Goal: Information Seeking & Learning: Learn about a topic

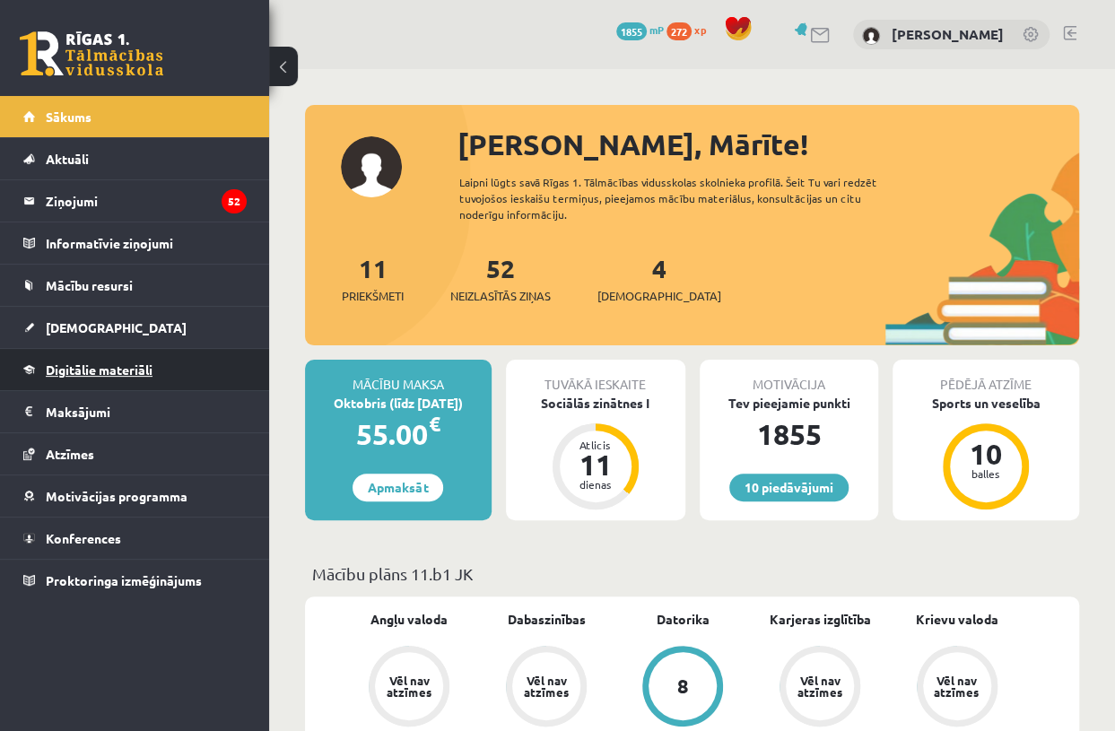
click at [65, 368] on span "Digitālie materiāli" at bounding box center [99, 370] width 107 height 16
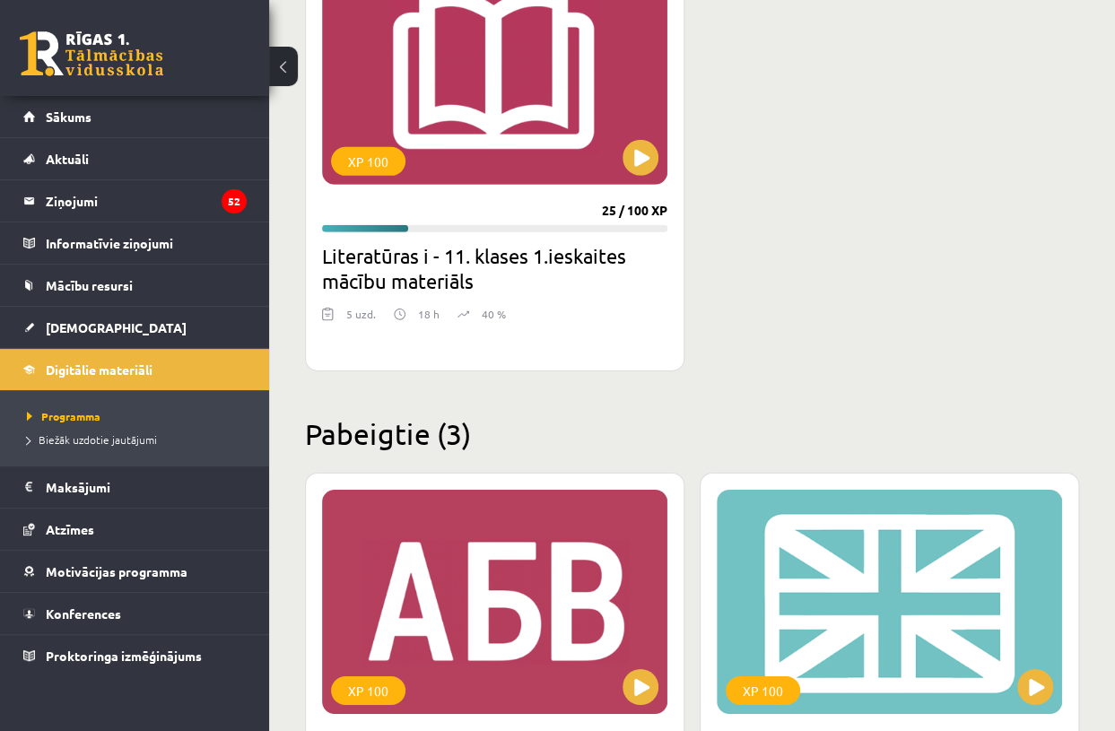
scroll to position [2631, 0]
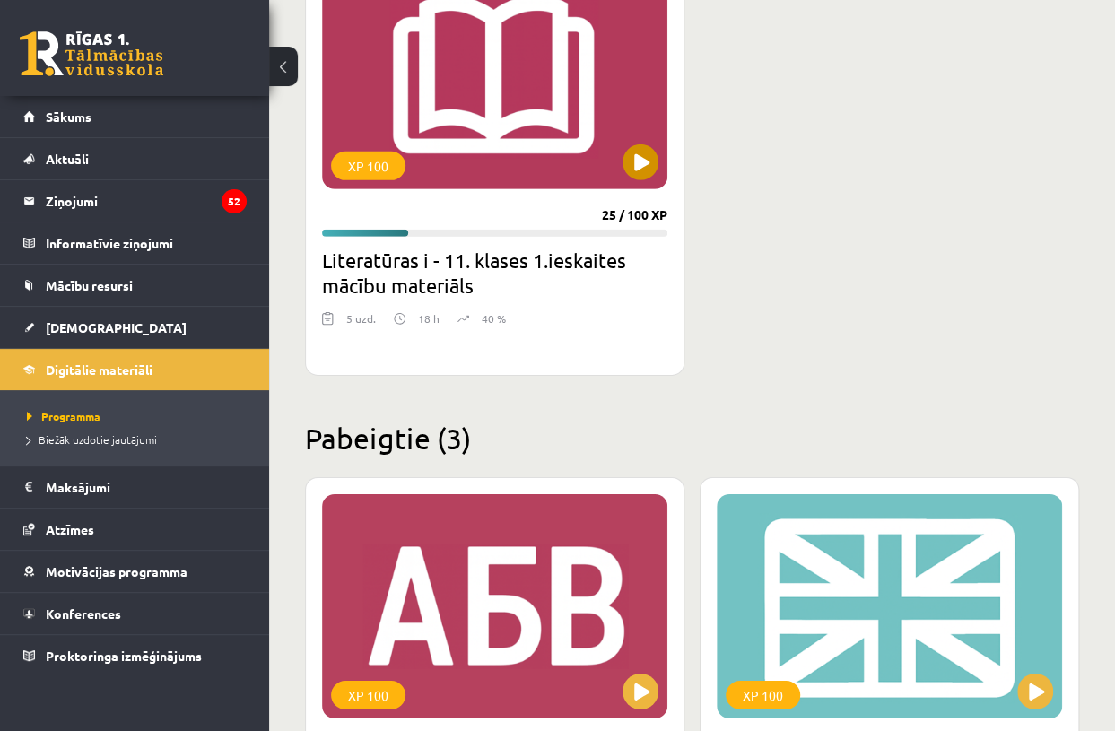
click at [593, 117] on div "XP 100" at bounding box center [494, 77] width 345 height 224
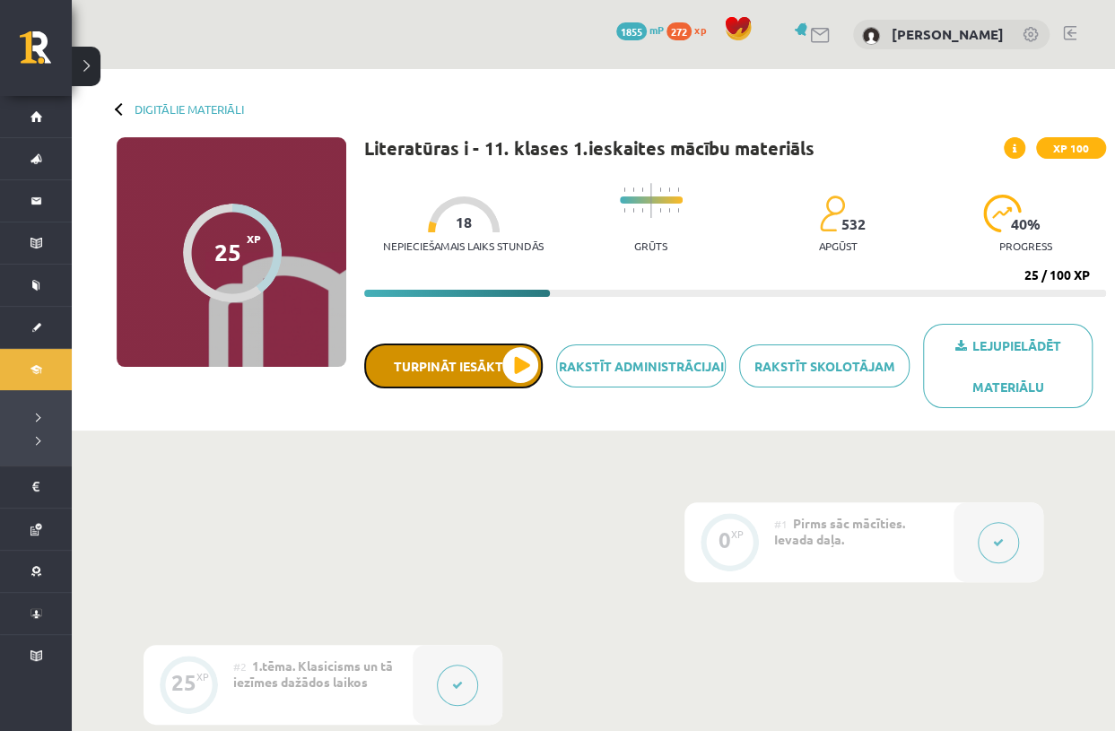
click at [486, 368] on button "Turpināt iesākto" at bounding box center [453, 366] width 179 height 45
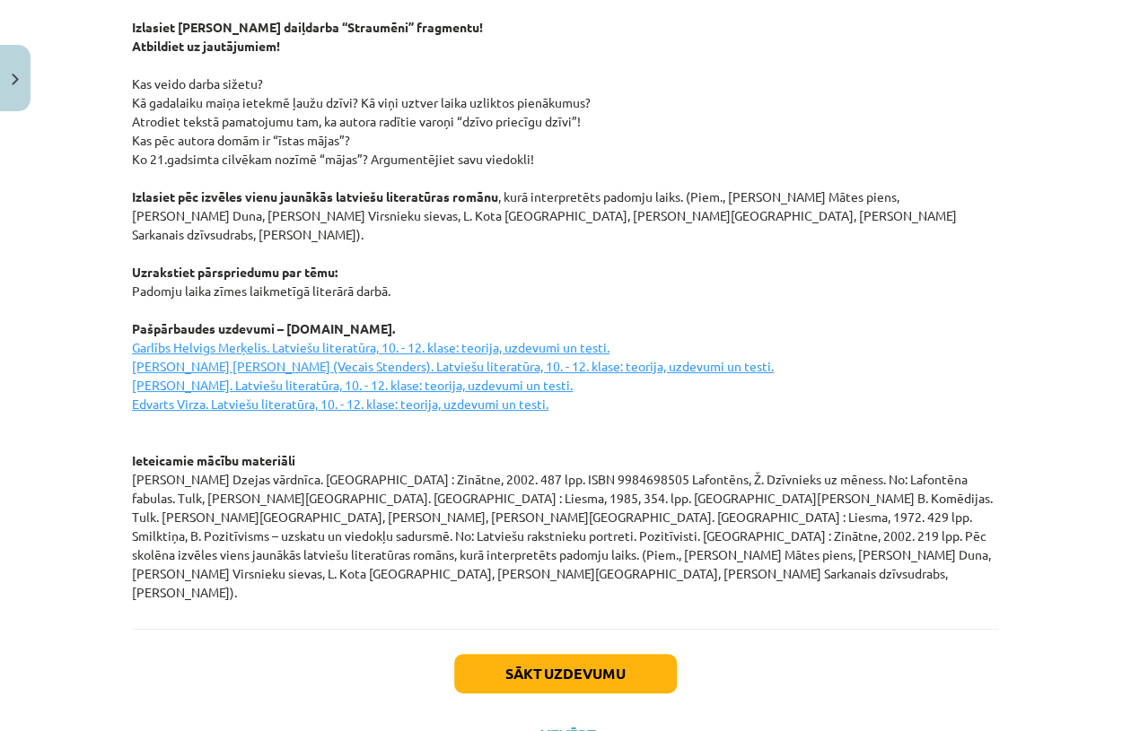
scroll to position [2380, 0]
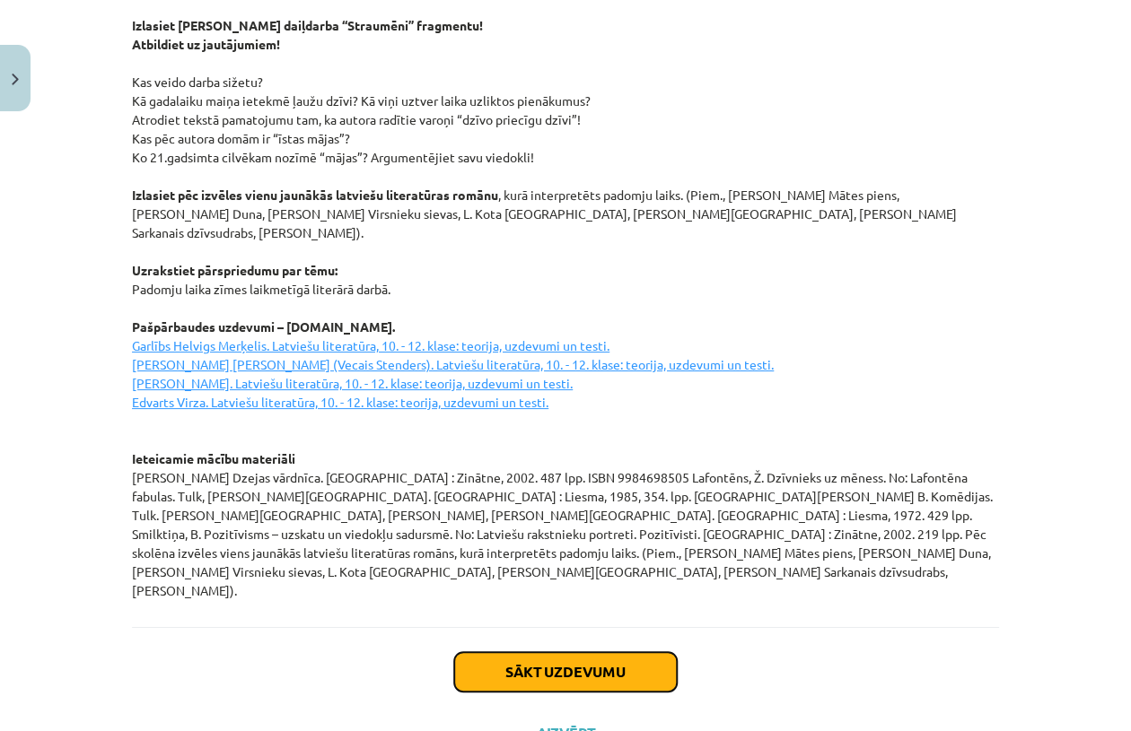
click at [500, 652] on button "Sākt uzdevumu" at bounding box center [565, 671] width 223 height 39
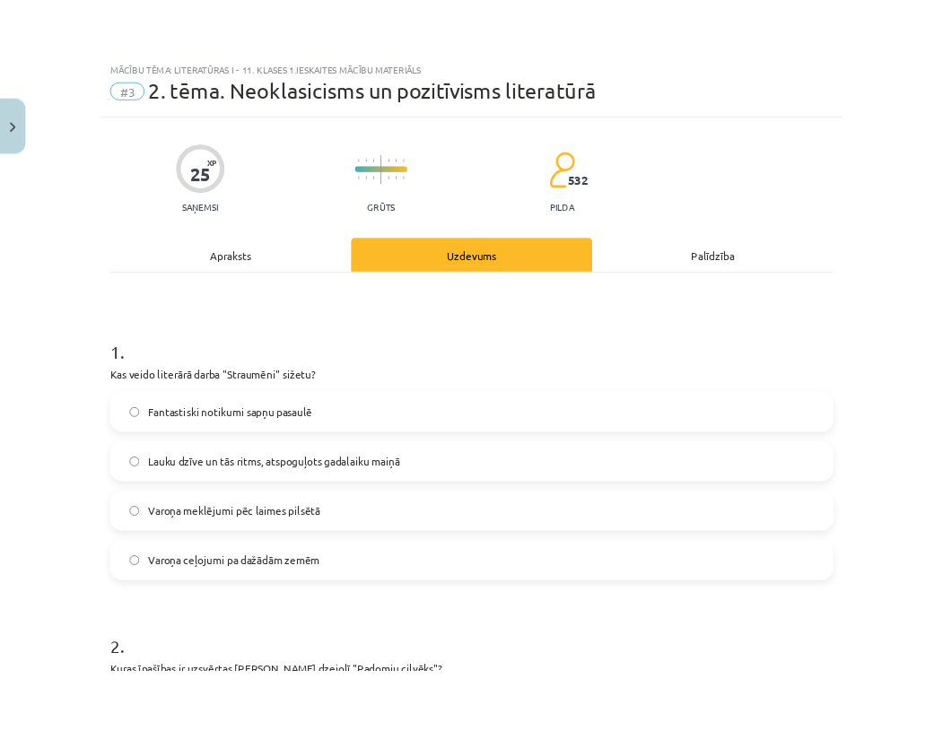
scroll to position [44, 0]
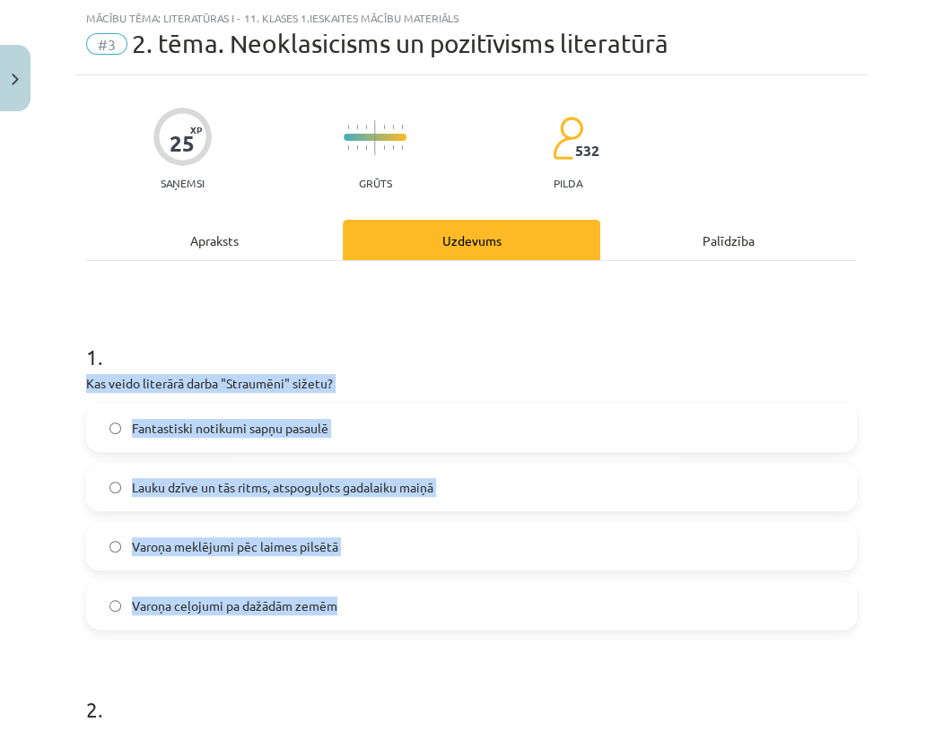
drag, startPoint x: 87, startPoint y: 380, endPoint x: 402, endPoint y: 577, distance: 371.7
click at [402, 577] on div "1 . Kas veido literārā darba "Straumēni" sižetu? Fantastiski notikumi sapņu pas…" at bounding box center [471, 471] width 771 height 317
click at [642, 451] on div "Fantastiski notikumi sapņu pasaulē Lauku dzīve un tās ritms, atspoguļots gadala…" at bounding box center [471, 517] width 771 height 226
drag, startPoint x: 80, startPoint y: 377, endPoint x: 468, endPoint y: 602, distance: 448.3
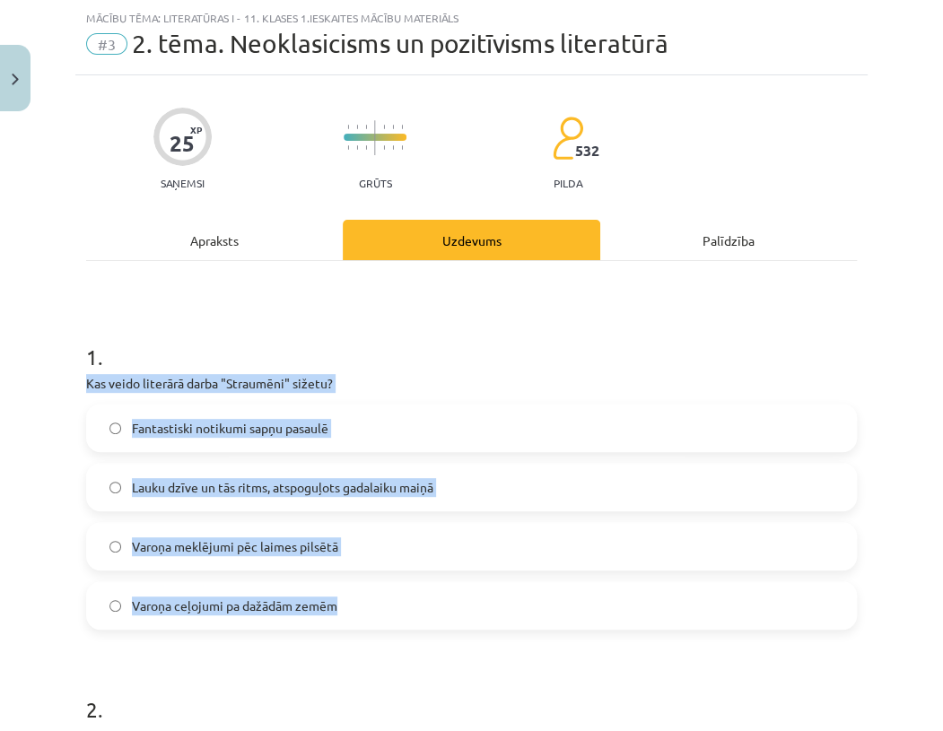
copy div "Kas veido literārā darba "Straumēni" sižetu? Fantastiski notikumi sapņu pasaulē…"
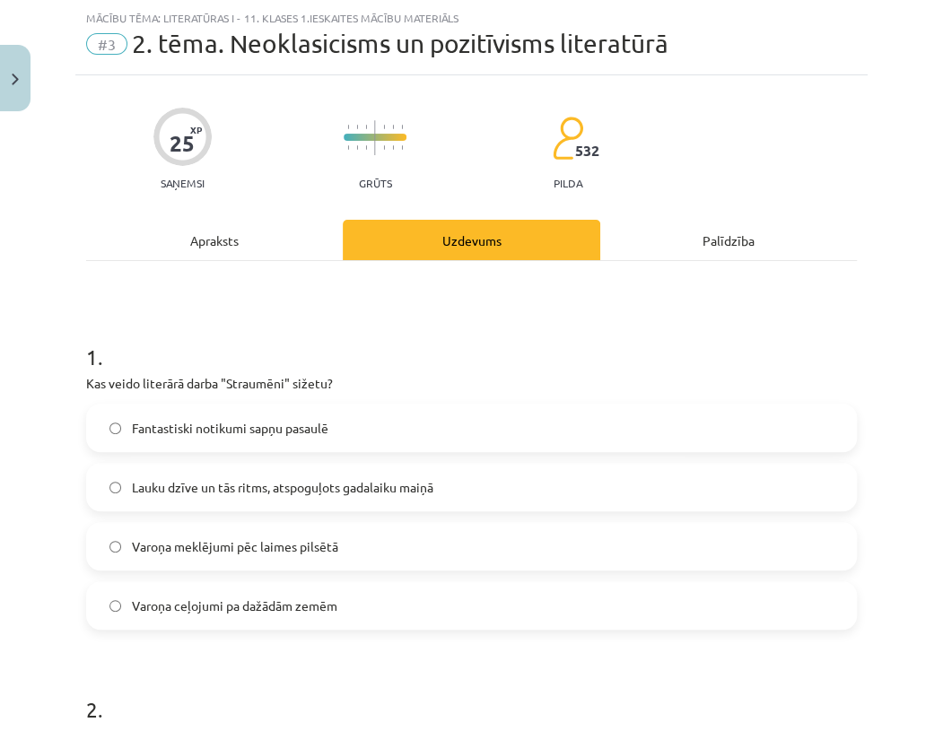
click at [296, 666] on h1 "2 ." at bounding box center [471, 694] width 771 height 56
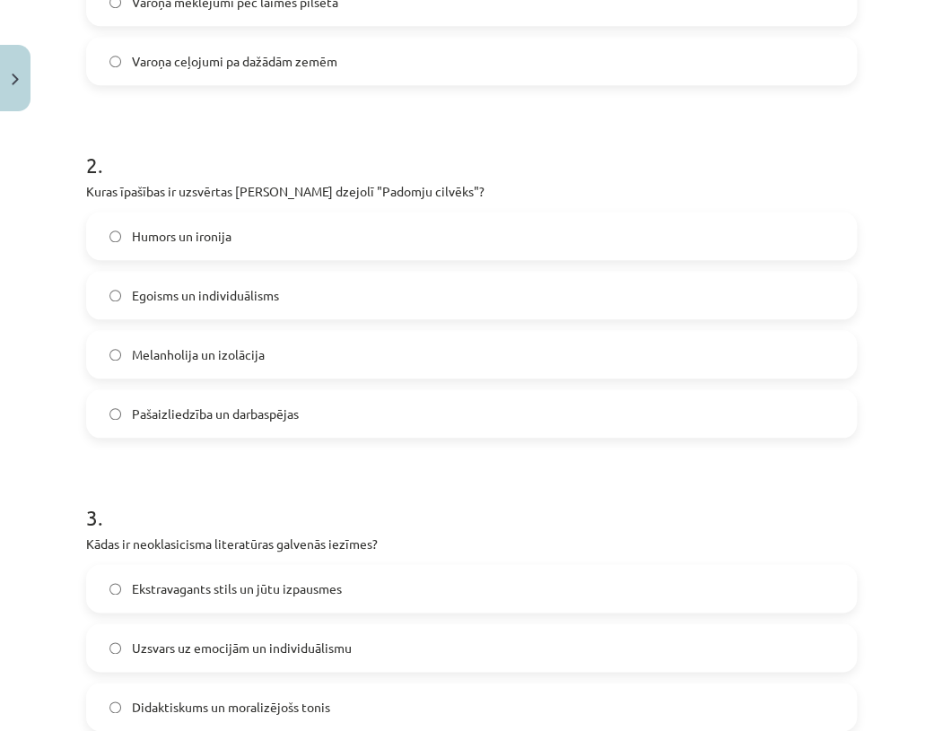
scroll to position [604, 0]
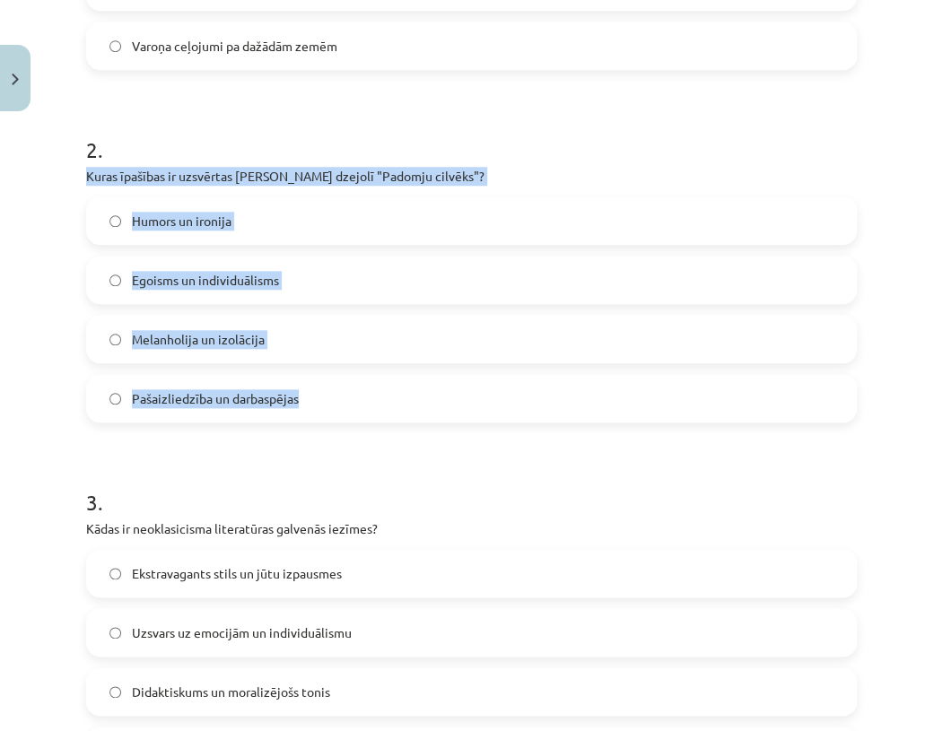
drag, startPoint x: 80, startPoint y: 173, endPoint x: 446, endPoint y: 379, distance: 419.9
click at [446, 379] on div "25 XP Saņemsi Grūts 532 pilda Apraksts Uzdevums Palīdzība 1 . Kas veido literār…" at bounding box center [471, 579] width 792 height 2129
copy div "Kuras īpašības ir uzsvērtas [PERSON_NAME] dzejolī "Padomju cilvēks"? Humors un …"
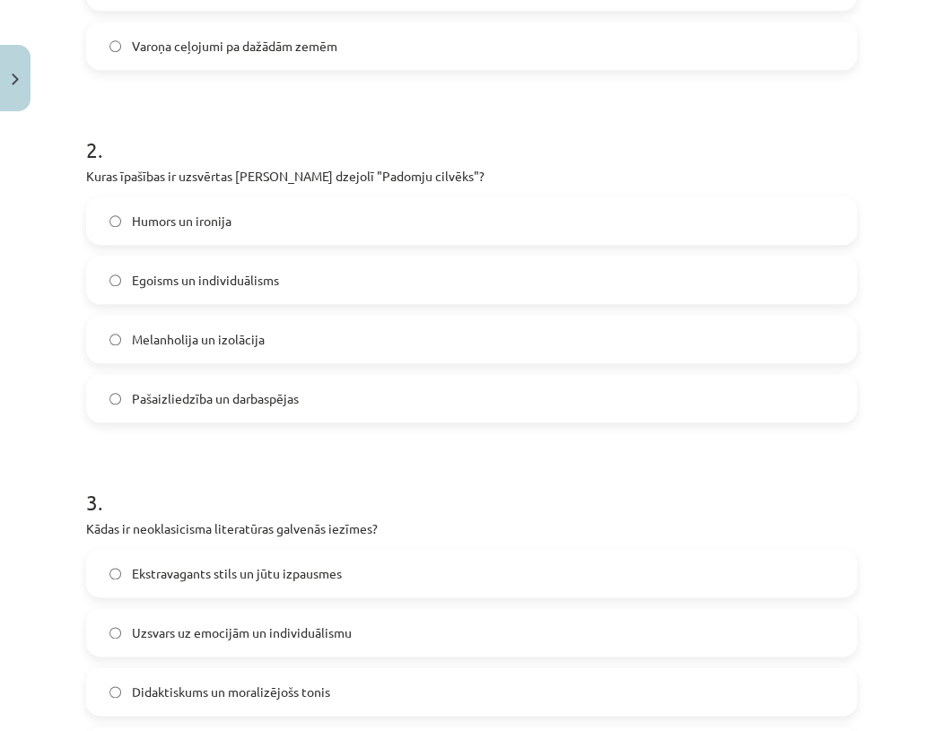
click at [323, 465] on h1 "3 ." at bounding box center [471, 487] width 771 height 56
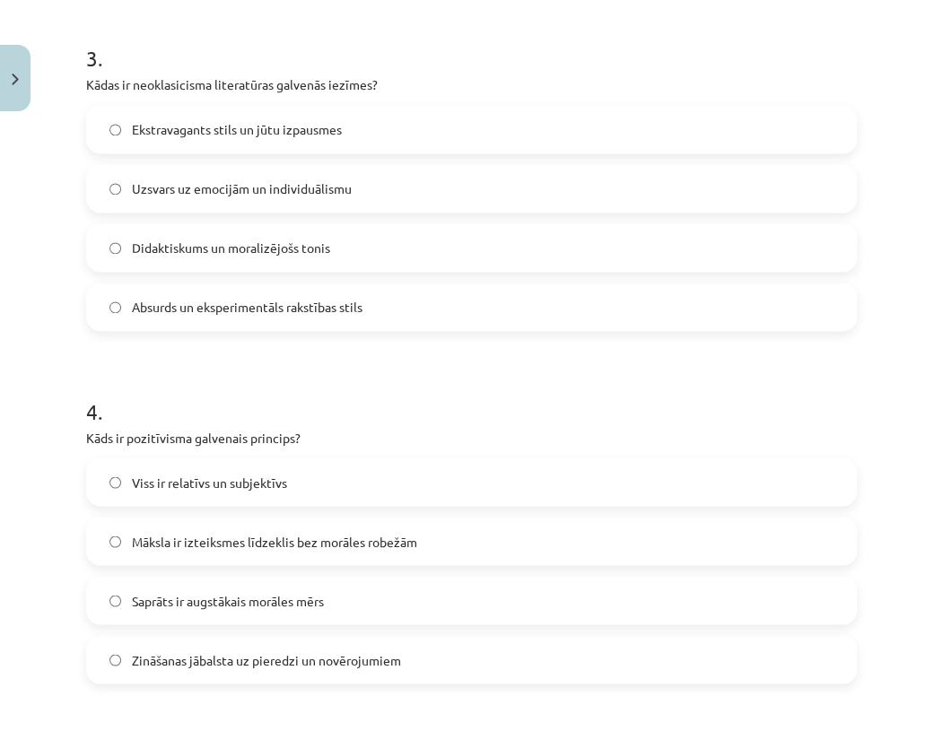
scroll to position [1054, 0]
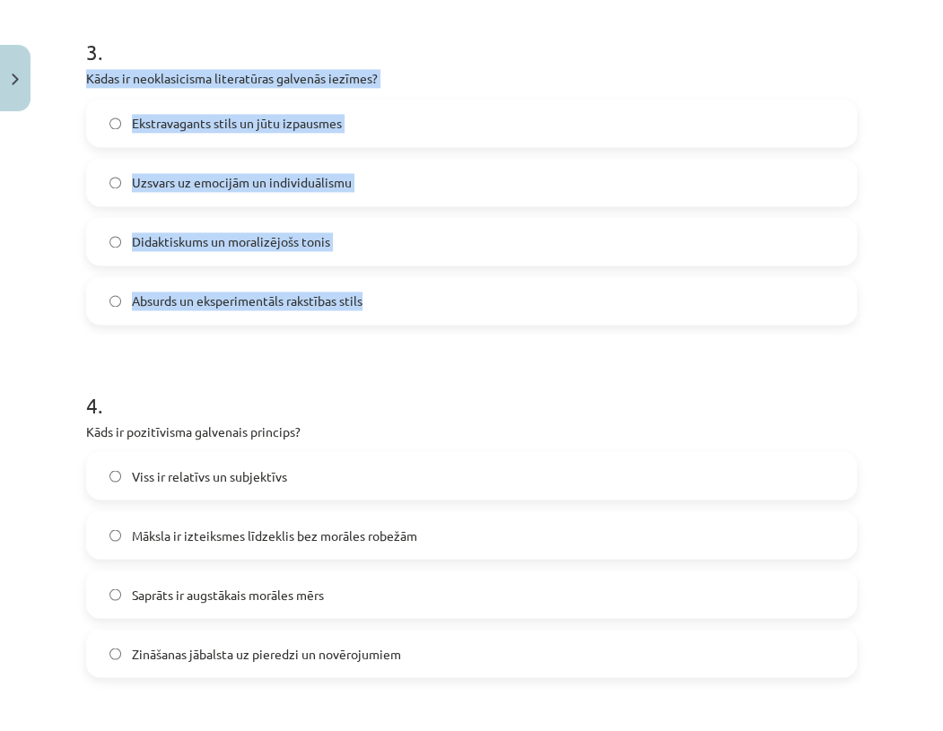
drag, startPoint x: 83, startPoint y: 78, endPoint x: 381, endPoint y: 295, distance: 368.7
click at [381, 295] on div "25 XP Saņemsi Grūts 532 pilda Apraksts Uzdevums Palīdzība 1 . Kas veido literār…" at bounding box center [471, 129] width 792 height 2129
copy div "Kādas ir neoklasicisma literatūras galvenās iezīmes? Ekstravagants stils un jūt…"
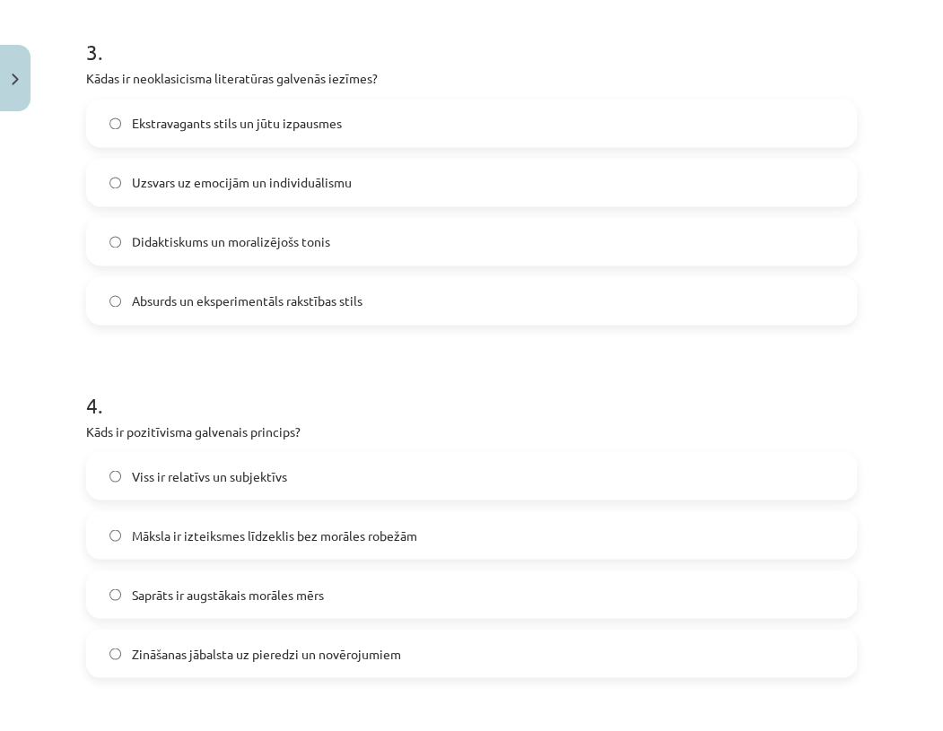
click at [318, 363] on h1 "4 ." at bounding box center [471, 389] width 771 height 56
click at [190, 244] on span "Didaktiskums un moralizējošs tonis" at bounding box center [231, 241] width 198 height 19
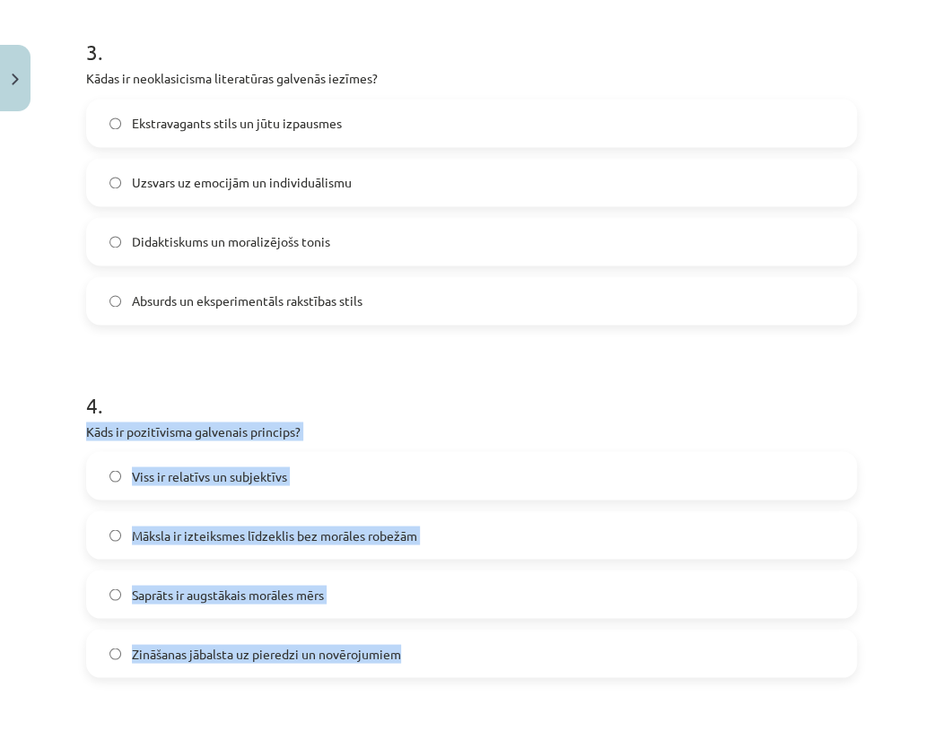
drag, startPoint x: 74, startPoint y: 433, endPoint x: 498, endPoint y: 646, distance: 475.2
click at [498, 646] on div "Mācību tēma: Literatūras i - 11. klases 1.ieskaites mācību materiāls #3 2. tēma…" at bounding box center [471, 365] width 943 height 731
copy div "Kāds ir pozitīvisma galvenais princips? Viss ir relatīvs un subjektīvs Māksla i…"
click at [463, 659] on label "Zināšanas jābalsta uz pieredzi un novērojumiem" at bounding box center [471, 653] width 767 height 45
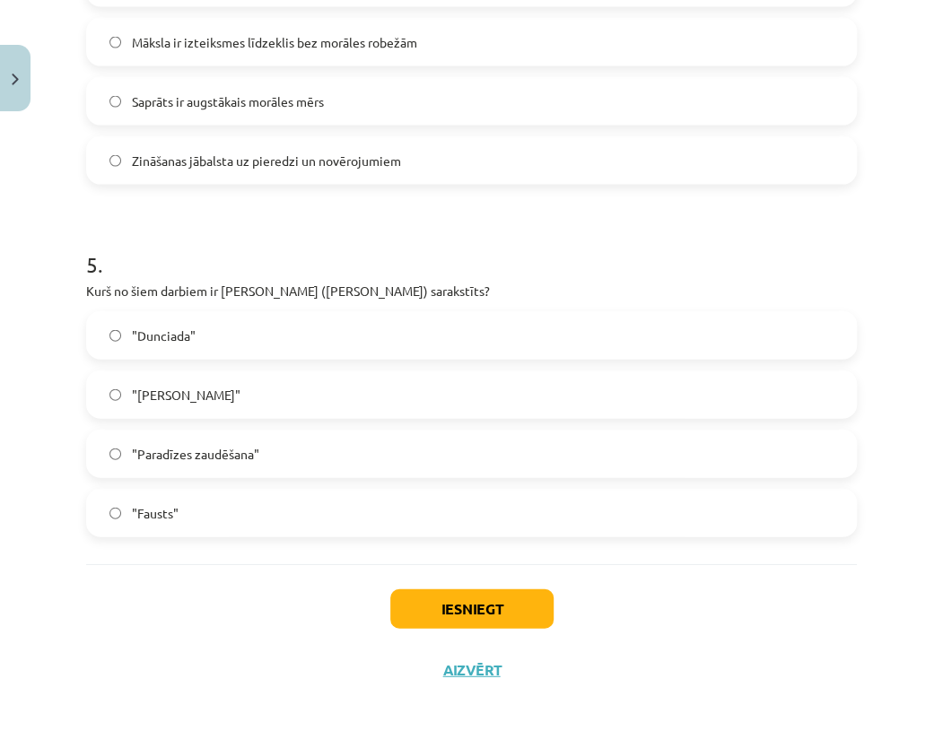
scroll to position [1561, 0]
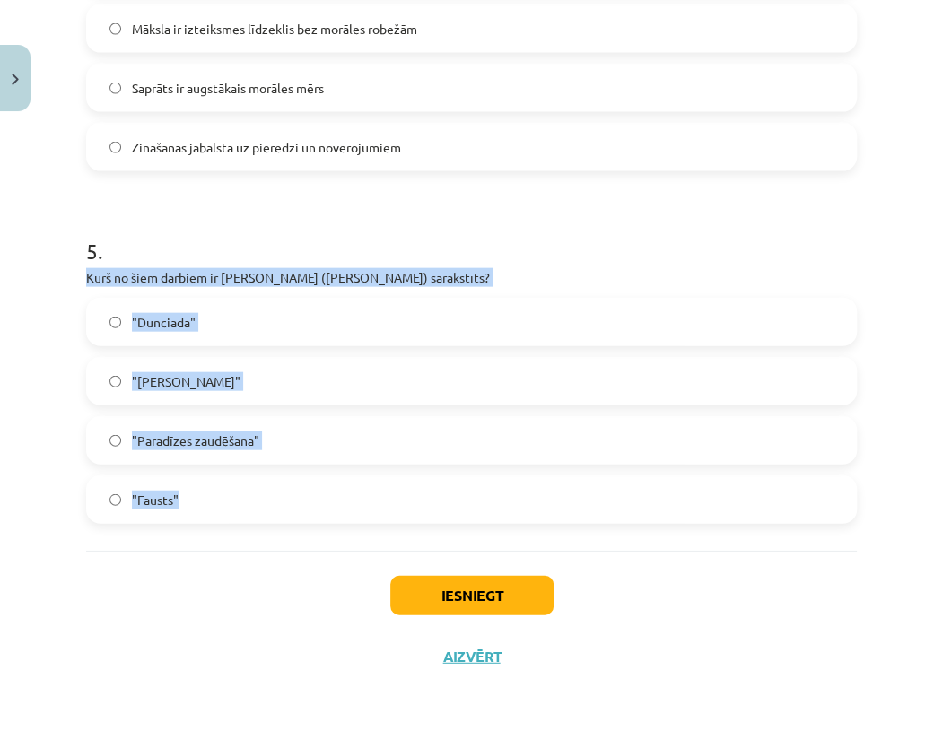
drag, startPoint x: 78, startPoint y: 273, endPoint x: 503, endPoint y: 466, distance: 466.2
copy div "Kurš no šiem darbiem ir [PERSON_NAME] ([PERSON_NAME]) sarakstīts? "Dunciada" "D…"
click at [66, 546] on div "Mācību tēma: Literatūras i - 11. klases 1.ieskaites mācību materiāls #3 2. tēma…" at bounding box center [471, 365] width 943 height 731
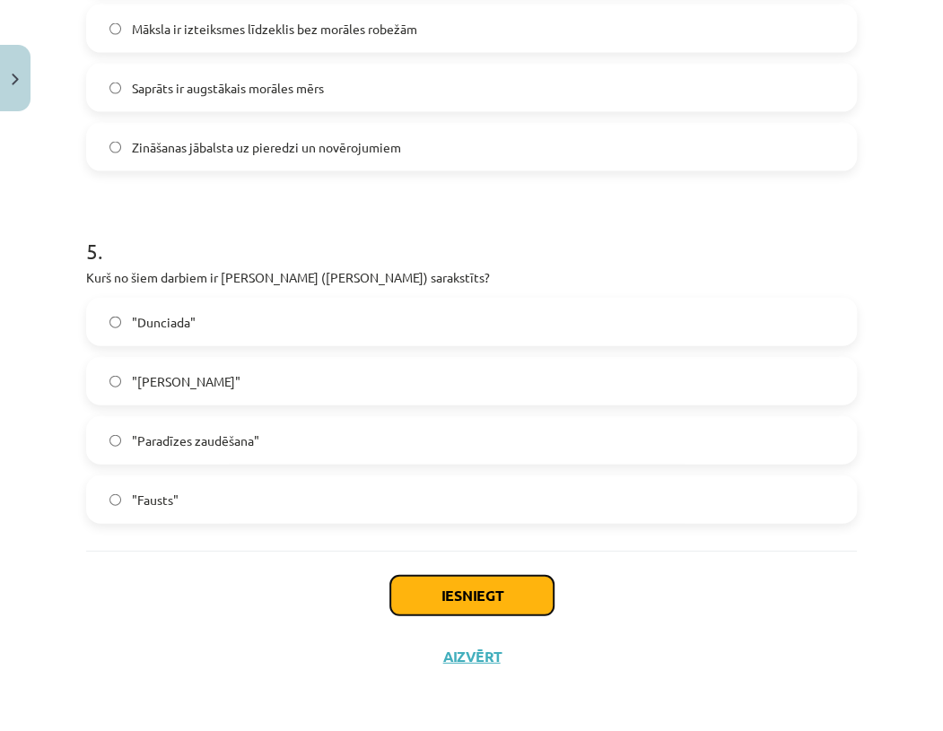
click at [468, 600] on button "Iesniegt" at bounding box center [471, 595] width 163 height 39
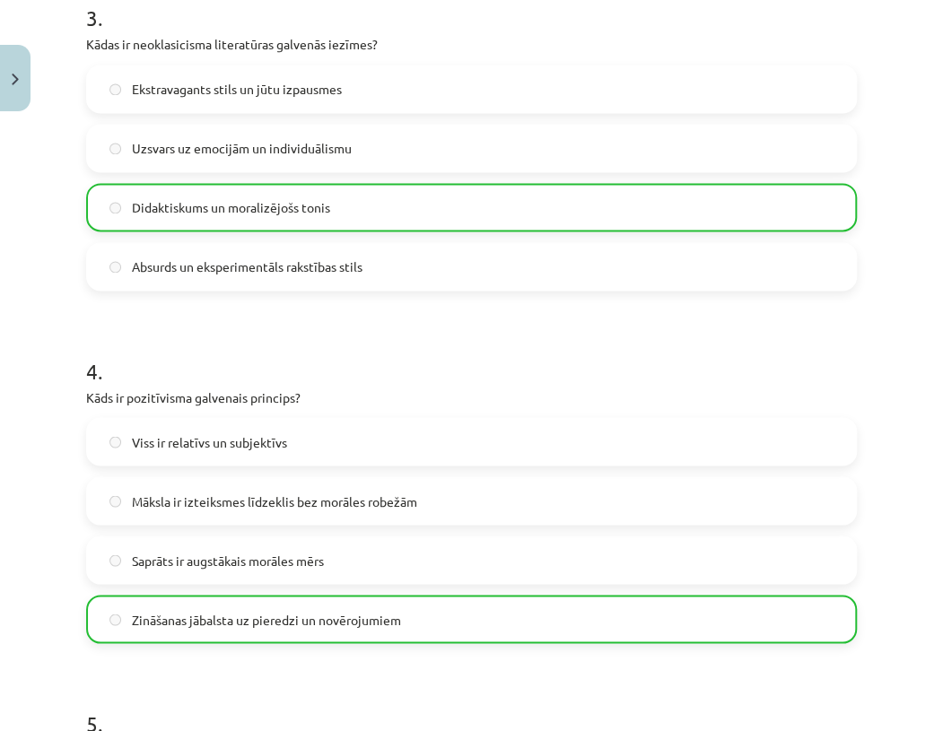
scroll to position [1573, 0]
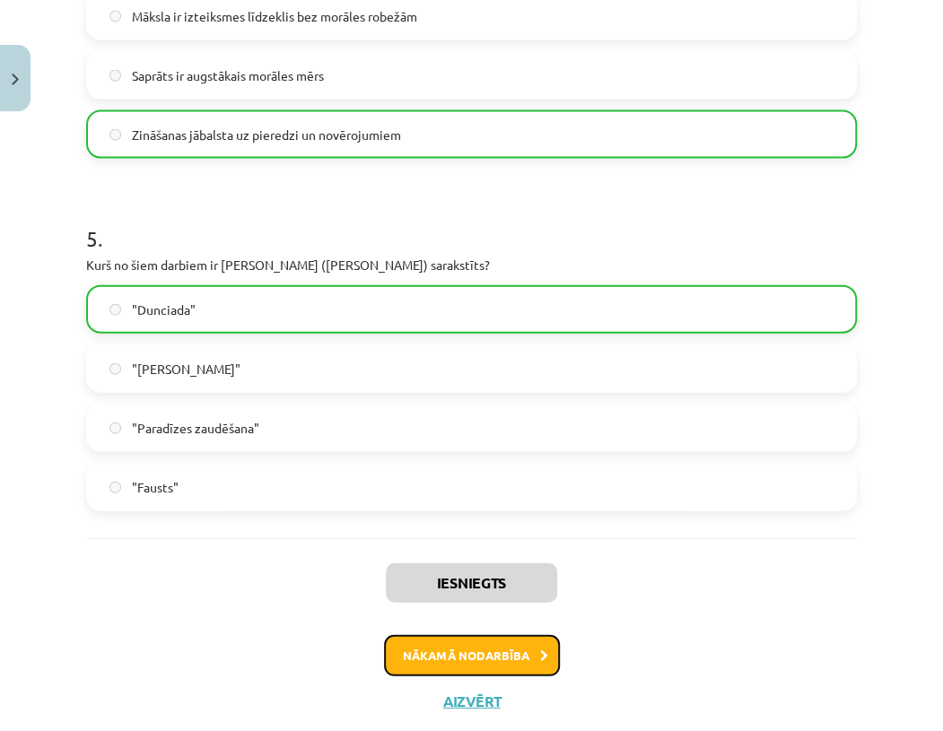
click at [500, 656] on button "Nākamā nodarbība" at bounding box center [472, 655] width 176 height 41
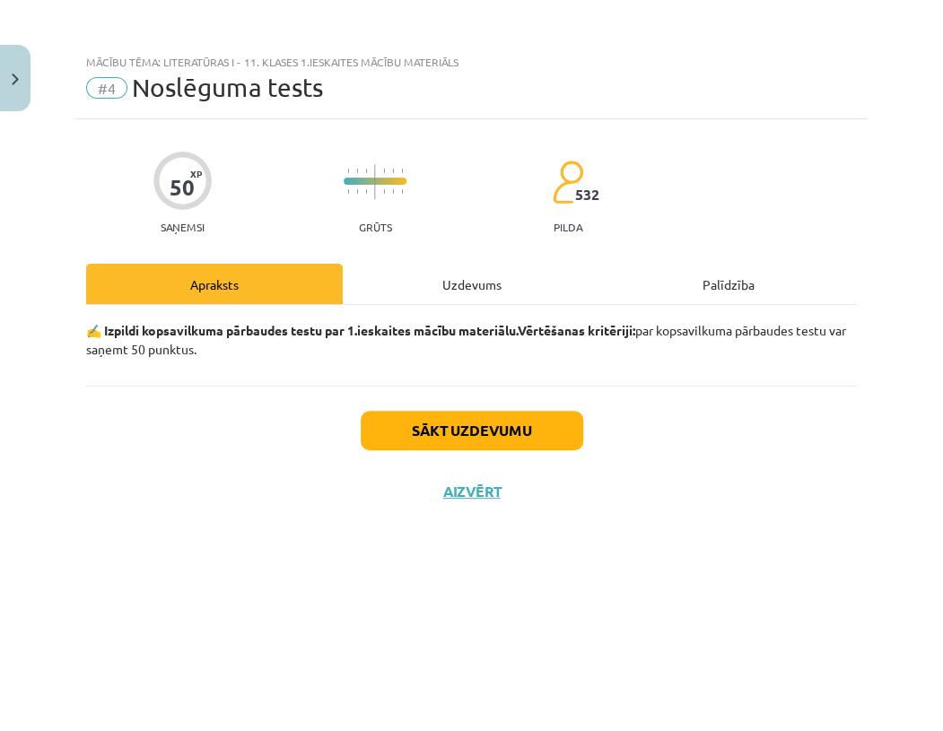
scroll to position [0, 0]
click at [434, 430] on button "Sākt uzdevumu" at bounding box center [472, 430] width 223 height 39
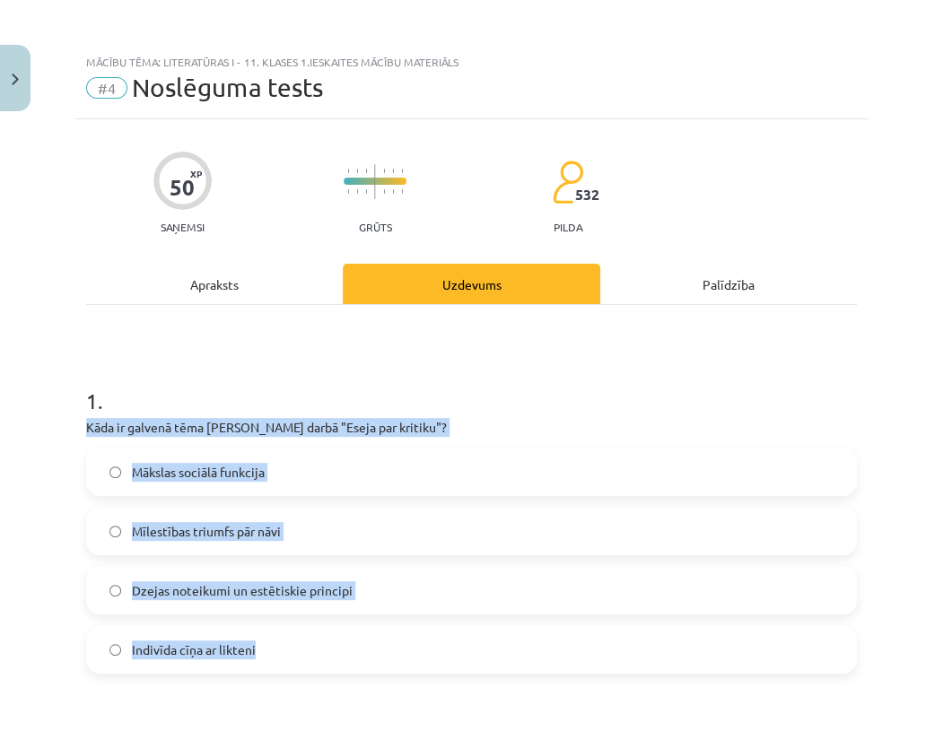
drag, startPoint x: 73, startPoint y: 420, endPoint x: 431, endPoint y: 634, distance: 416.9
click at [431, 634] on div "Mācību tēma: Literatūras i - 11. klases 1.ieskaites mācību materiāls #4 Noslēgu…" at bounding box center [471, 365] width 943 height 731
copy div "Kāda ir galvenā tēma [PERSON_NAME] darbā "Eseja par kritiku"? Mākslas sociālā f…"
click at [487, 673] on div "Indivīda cīņa ar likteni" at bounding box center [471, 649] width 771 height 48
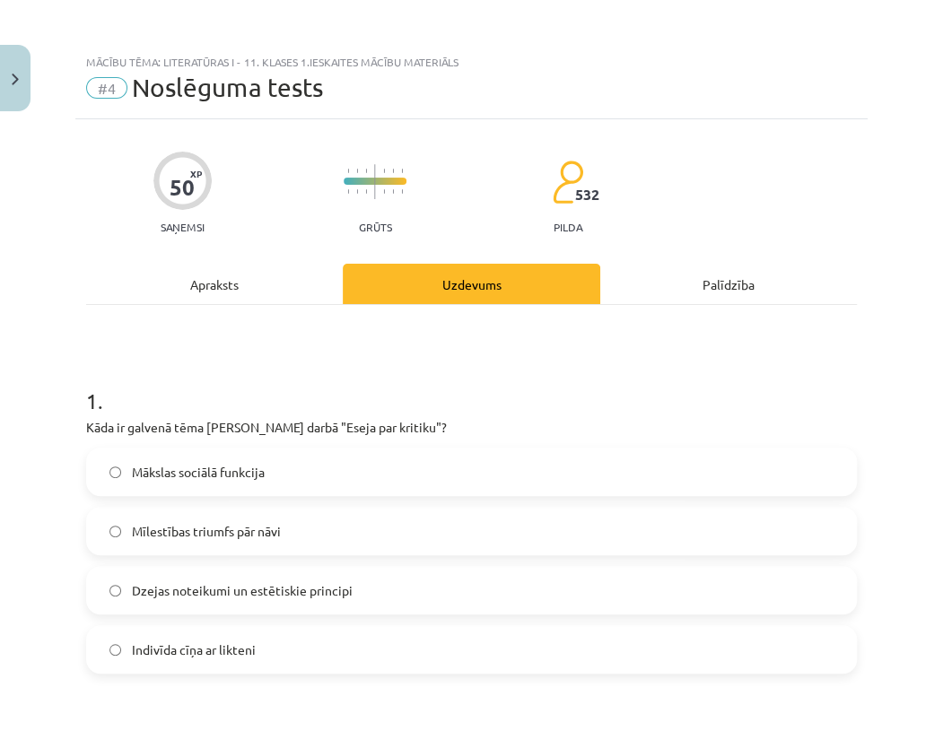
click at [257, 468] on span "Mākslas sociālā funkcija" at bounding box center [198, 472] width 133 height 19
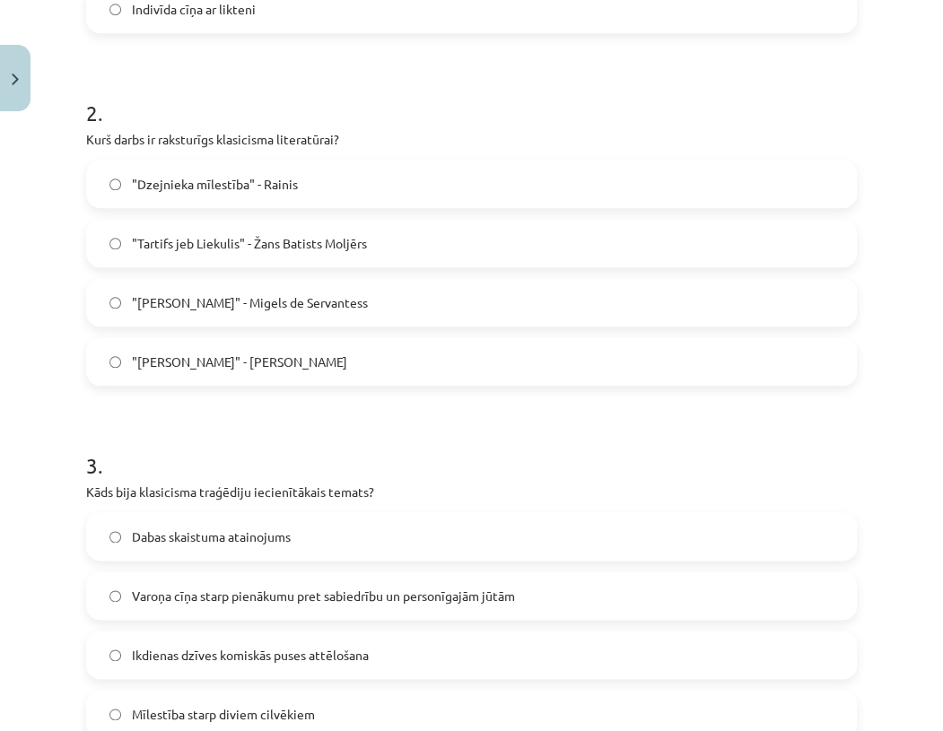
scroll to position [646, 0]
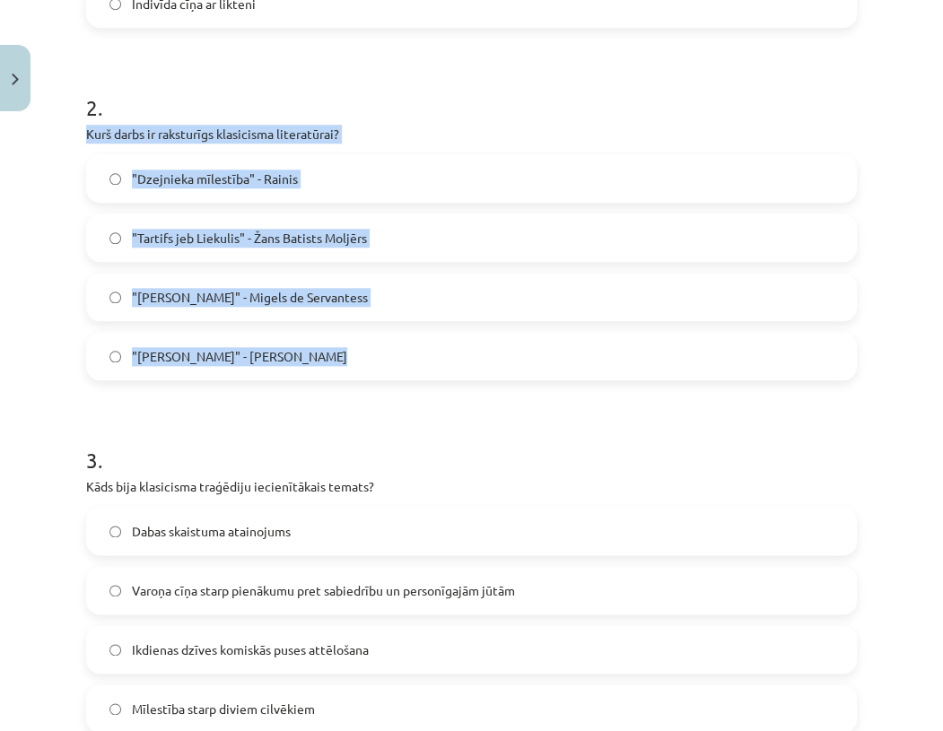
drag, startPoint x: 76, startPoint y: 129, endPoint x: 385, endPoint y: 340, distance: 373.8
copy div "Kurš darbs ir raksturīgs klasicisma literatūrai? "Dzejnieka mīlestība" - Rainis…"
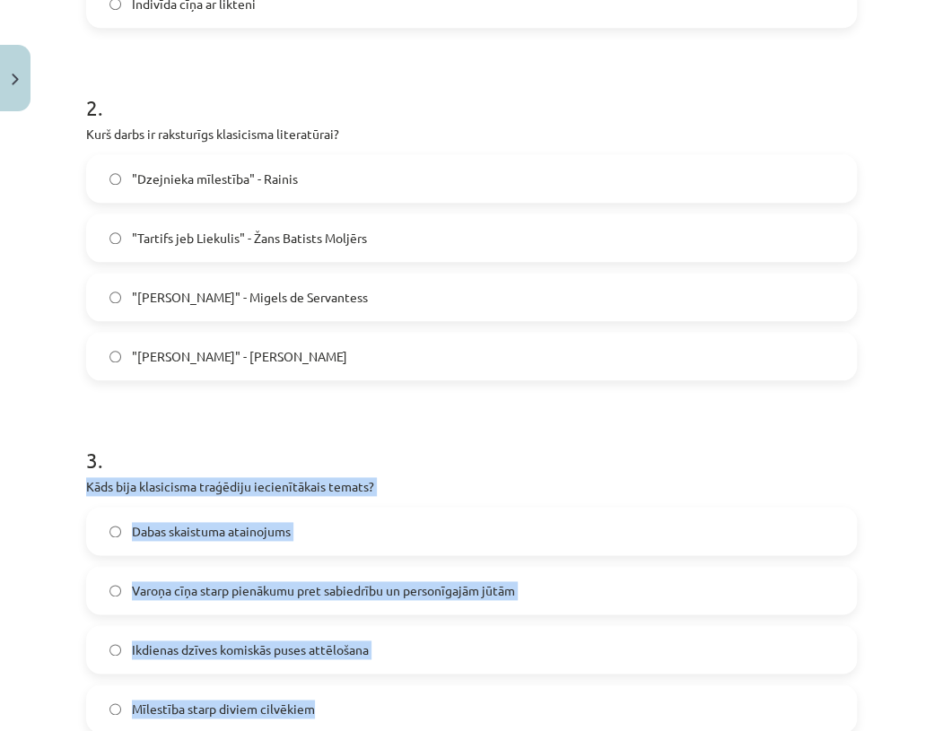
drag, startPoint x: 83, startPoint y: 485, endPoint x: 505, endPoint y: 700, distance: 473.6
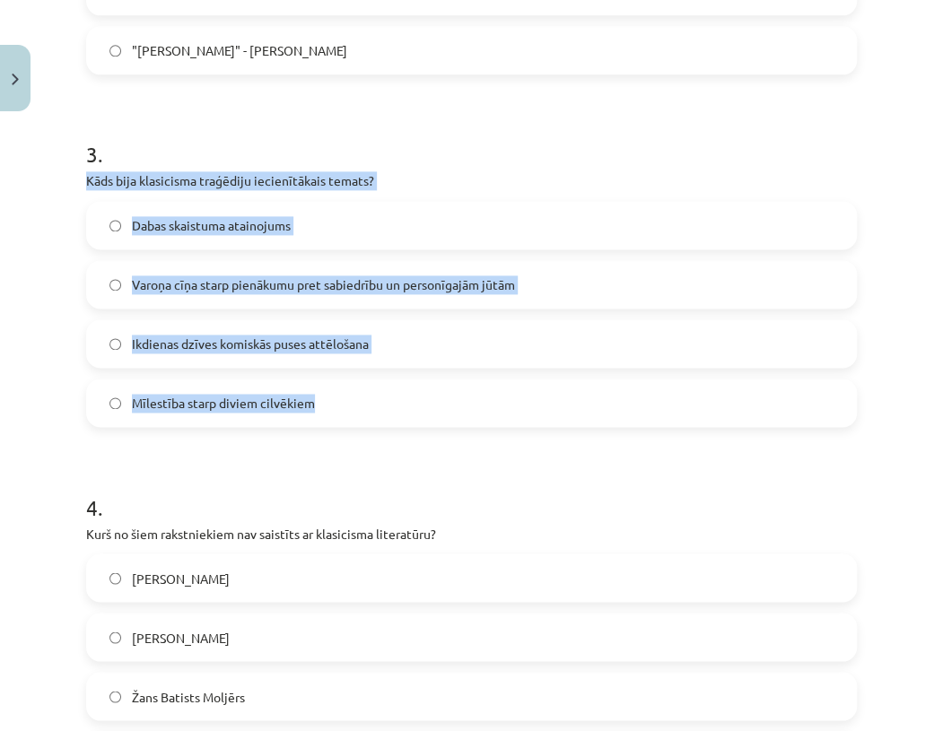
scroll to position [957, 0]
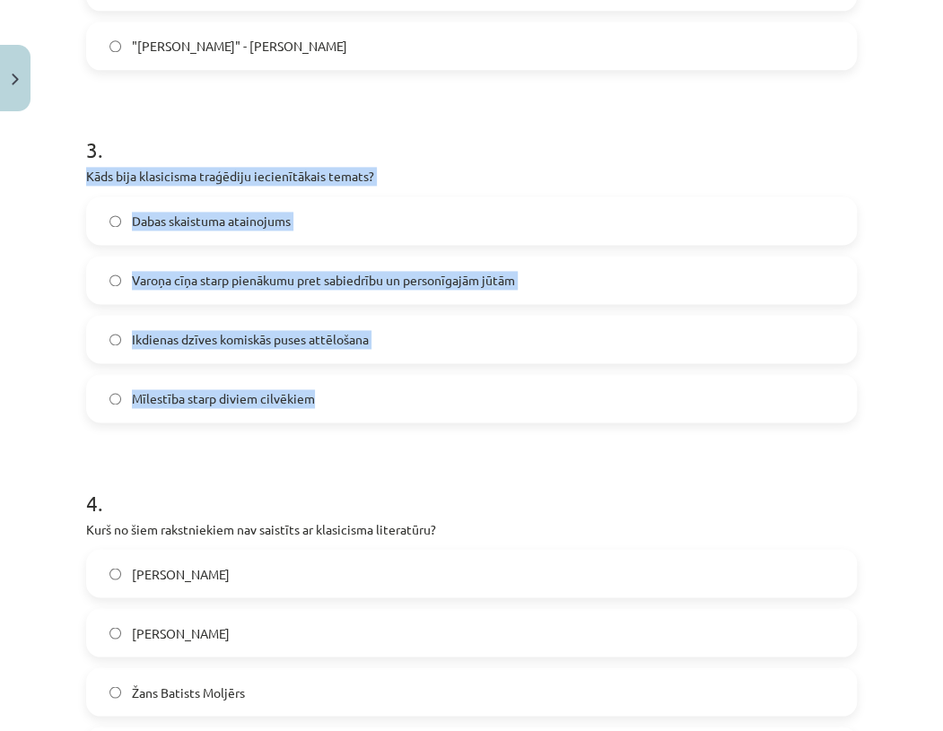
copy div "Kāds bija klasicisma traģēdiju iecienītākais temats? Dabas skaistuma atainojums…"
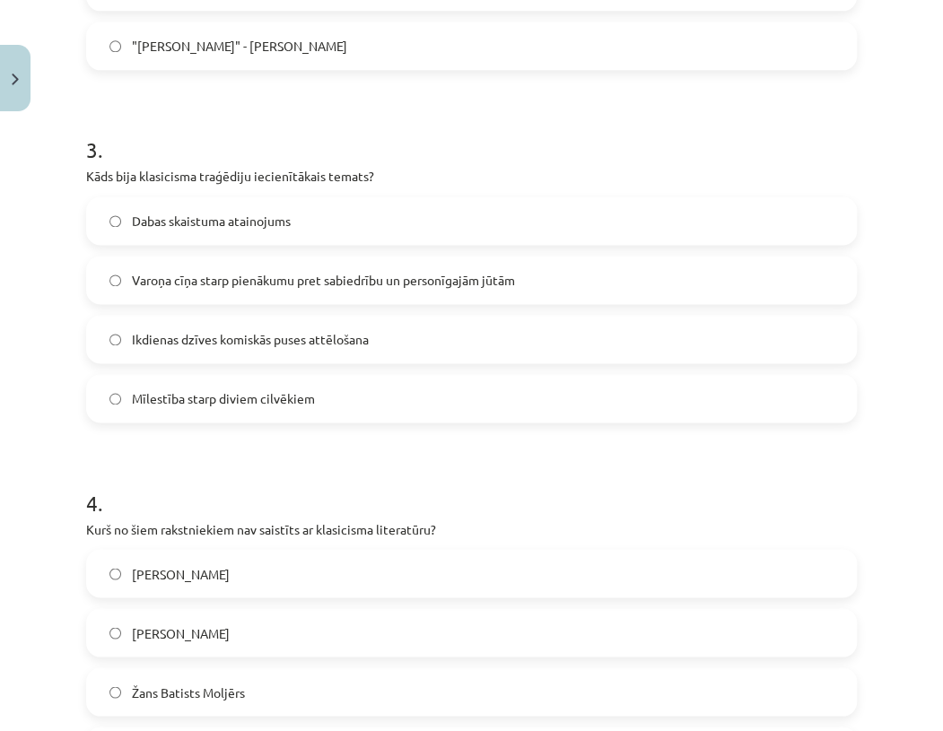
click at [273, 463] on h1 "4 ." at bounding box center [471, 487] width 771 height 56
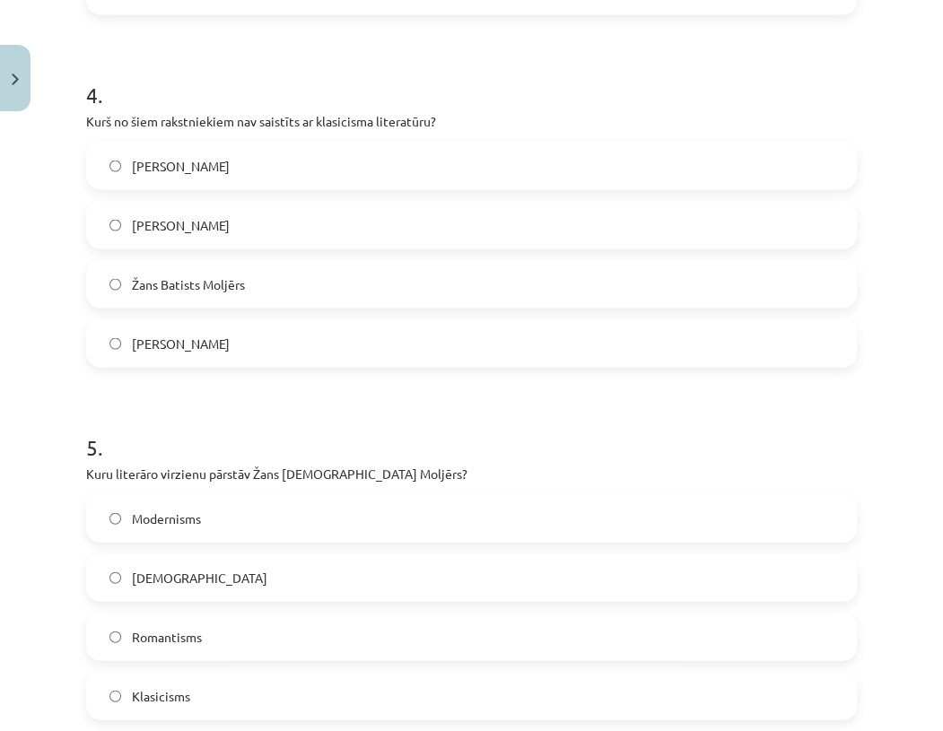
scroll to position [1375, 0]
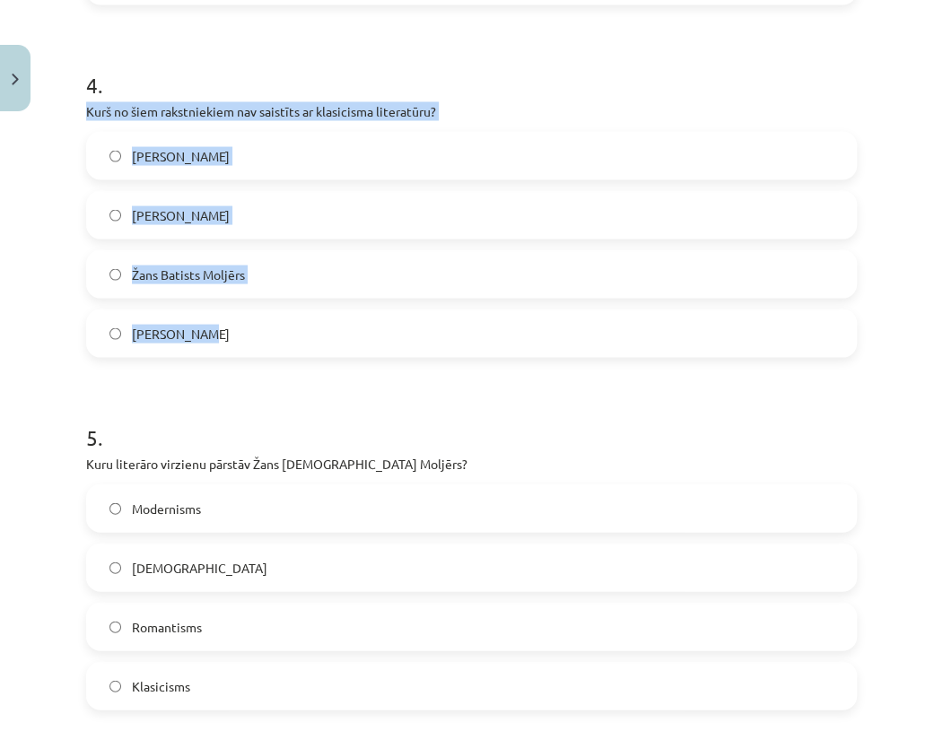
drag, startPoint x: 72, startPoint y: 102, endPoint x: 416, endPoint y: 343, distance: 420.2
click at [416, 343] on div "Mācību tēma: Literatūras i - 11. klases 1.ieskaites mācību materiāls #4 Noslēgu…" at bounding box center [471, 365] width 943 height 731
copy div "Kurš no šiem rakstniekiem nav saistīts ar klasicisma literatūru? [PERSON_NAME] …"
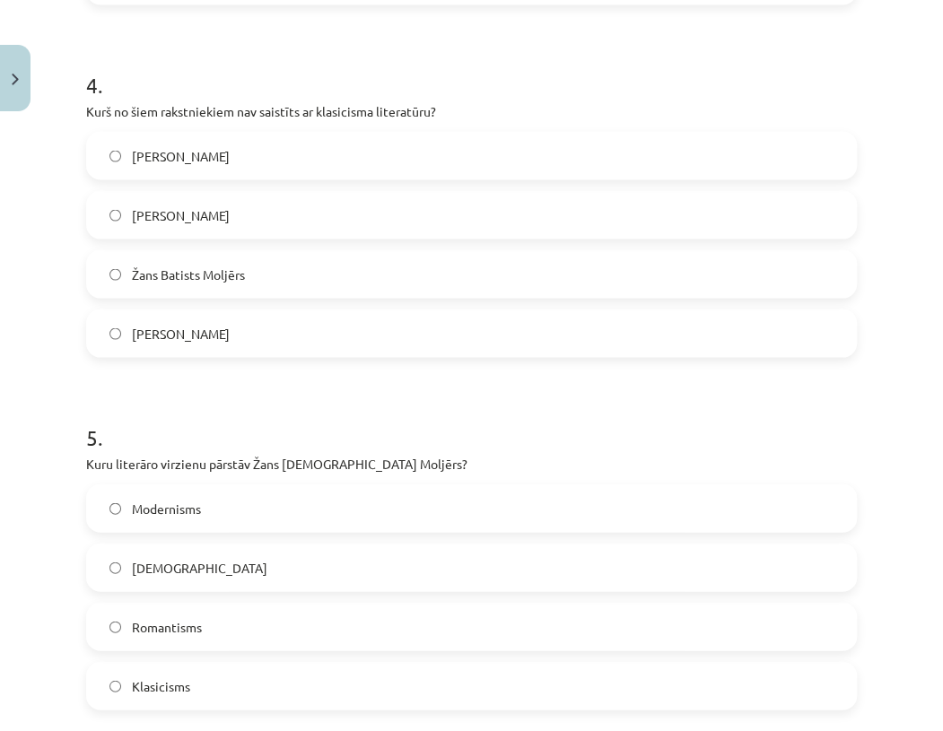
click at [248, 380] on form "1 . Kāda ir galvenā tēma [PERSON_NAME] darbā "Eseja par kritiku"? Mākslas sociā…" at bounding box center [471, 727] width 771 height 3491
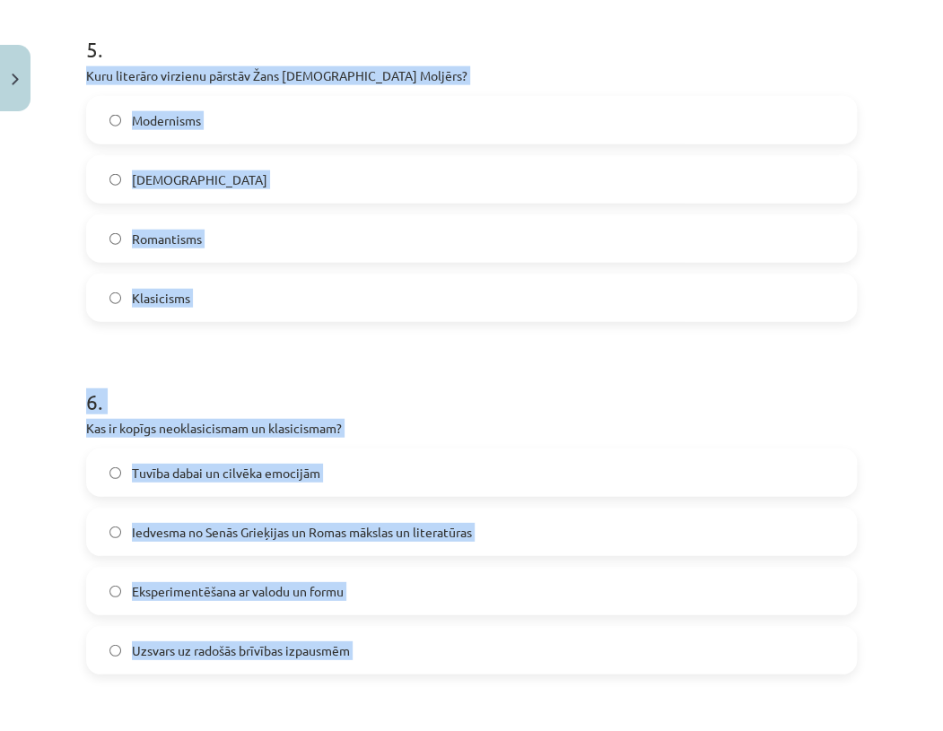
drag, startPoint x: 88, startPoint y: 462, endPoint x: 331, endPoint y: 727, distance: 359.5
click at [331, 727] on form "1 . Kāda ir galvenā tēma [PERSON_NAME] darbā "Eseja par kritiku"? Mākslas sociā…" at bounding box center [471, 340] width 771 height 3491
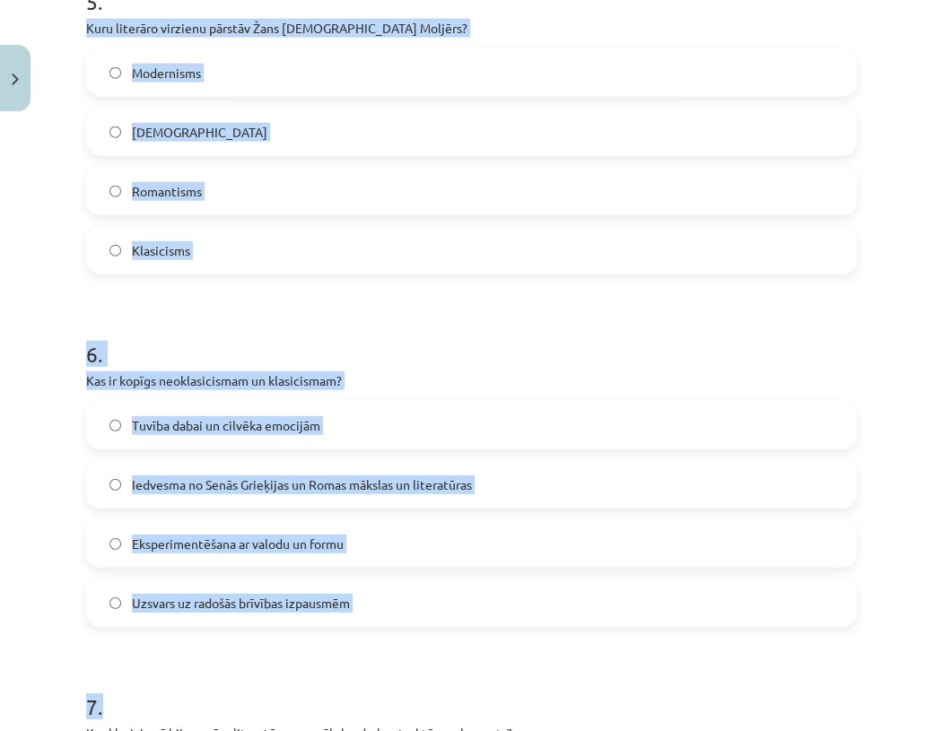
click at [383, 368] on div "6 . Kas ir kopīgs neoklasicismam un klasicismam? Tuvība dabai un cilvēka emocij…" at bounding box center [471, 468] width 771 height 317
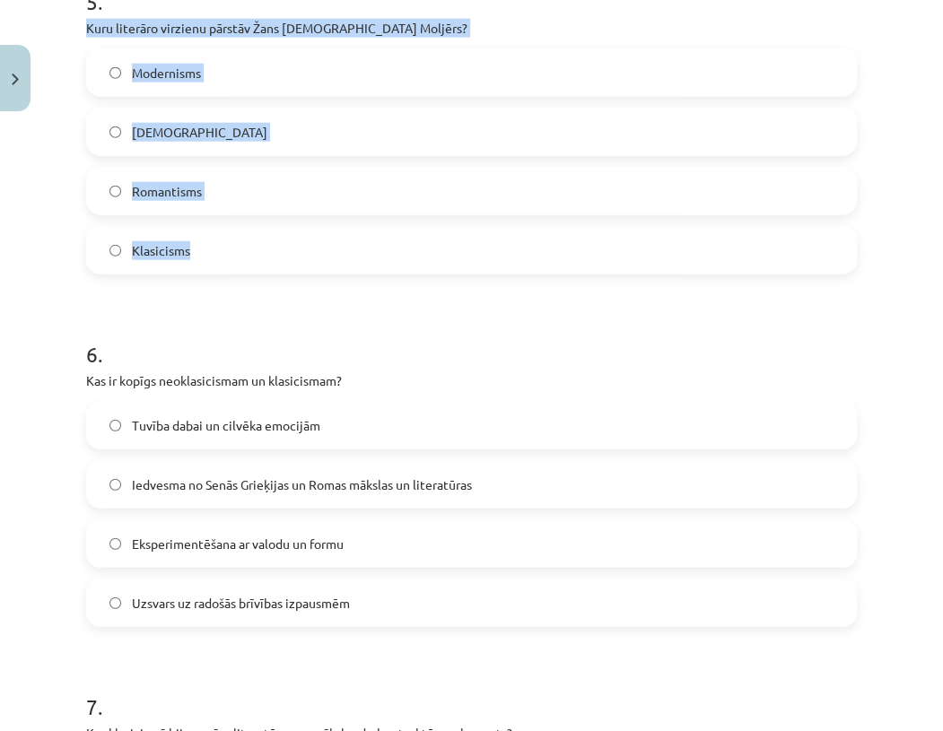
drag, startPoint x: 76, startPoint y: 26, endPoint x: 352, endPoint y: 232, distance: 343.7
click at [352, 232] on div "50 XP Saņemsi Grūts 532 pilda Apraksts Uzdevums Palīdzība 1 . Kāda ir galvenā t…" at bounding box center [471, 255] width 792 height 3892
copy div "Kuru literāro virzienu pārstāv Žans [DEMOGRAPHIC_DATA] Moljērs? Modernisms Natu…"
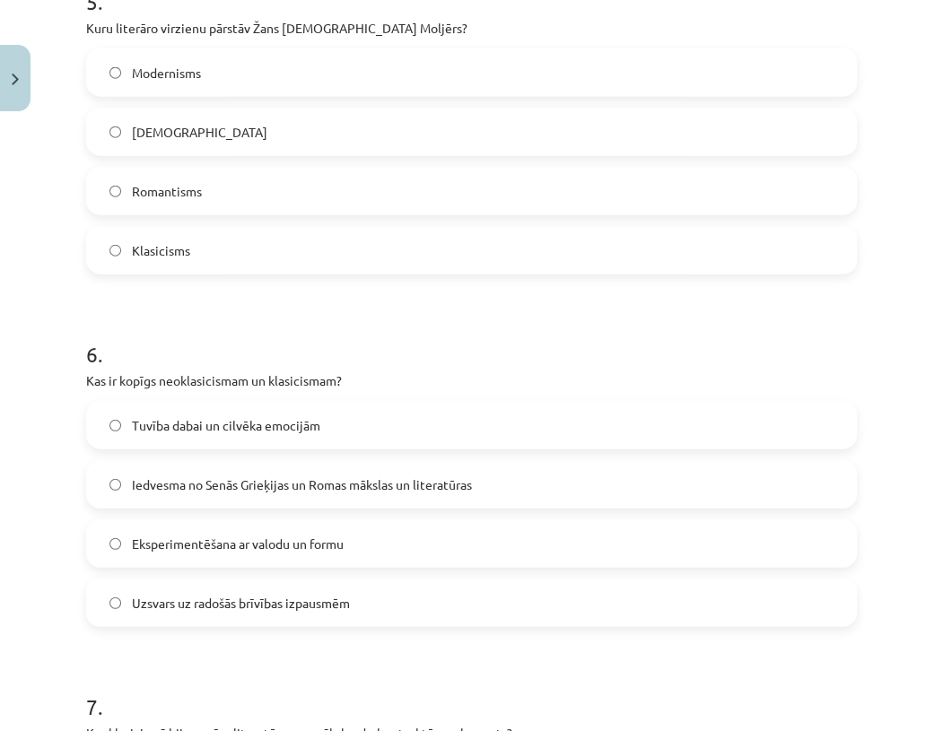
click at [409, 305] on form "1 . Kāda ir galvenā tēma [PERSON_NAME] darbā "Eseja par kritiku"? Mākslas sociā…" at bounding box center [471, 292] width 771 height 3491
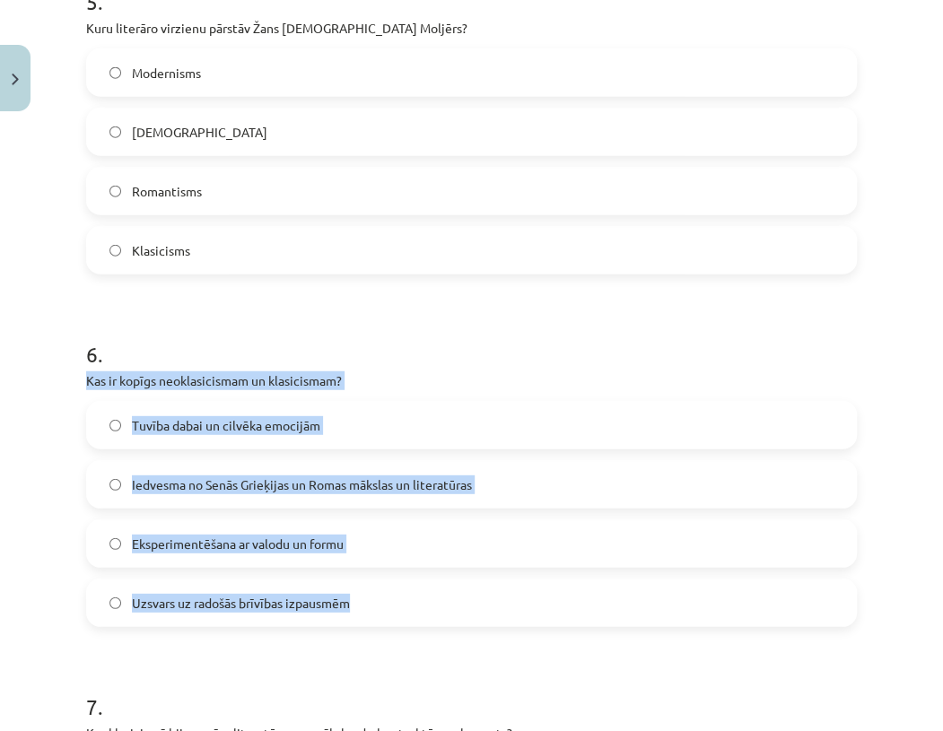
drag, startPoint x: 81, startPoint y: 377, endPoint x: 460, endPoint y: 595, distance: 437.8
click at [460, 595] on div "50 XP Saņemsi Grūts 532 pilda Apraksts Uzdevums Palīdzība 1 . Kāda ir galvenā t…" at bounding box center [471, 255] width 792 height 3892
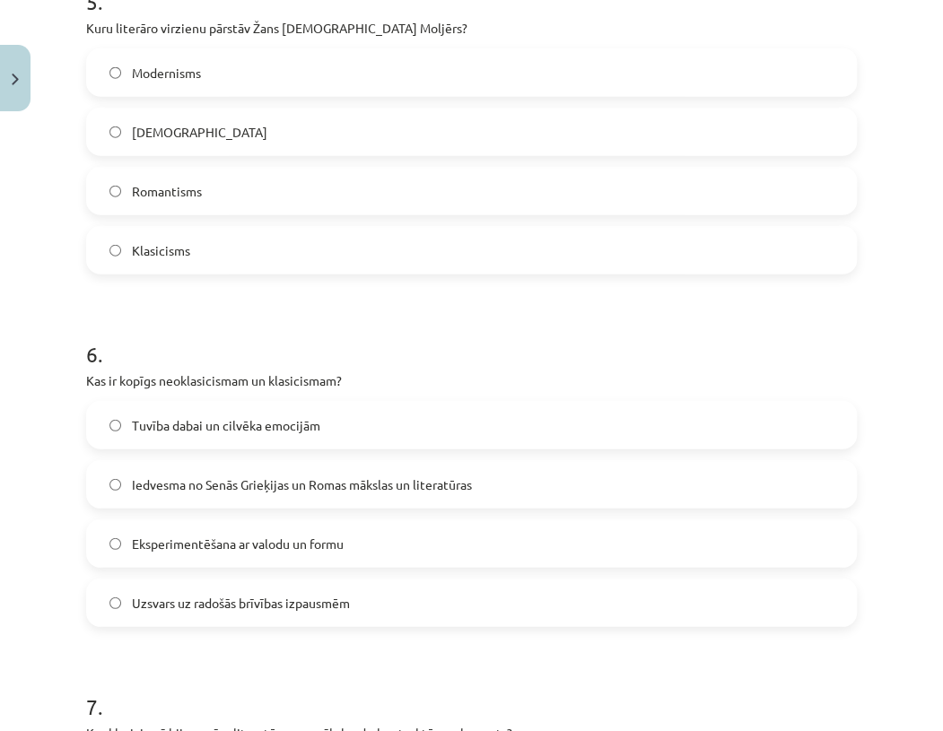
click at [198, 642] on form "1 . Kāda ir galvenā tēma [PERSON_NAME] darbā "Eseja par kritiku"? Mākslas sociā…" at bounding box center [471, 292] width 771 height 3491
click at [246, 477] on span "Iedvesma no Senās Grieķijas un Romas mākslas un literatūras" at bounding box center [302, 485] width 340 height 19
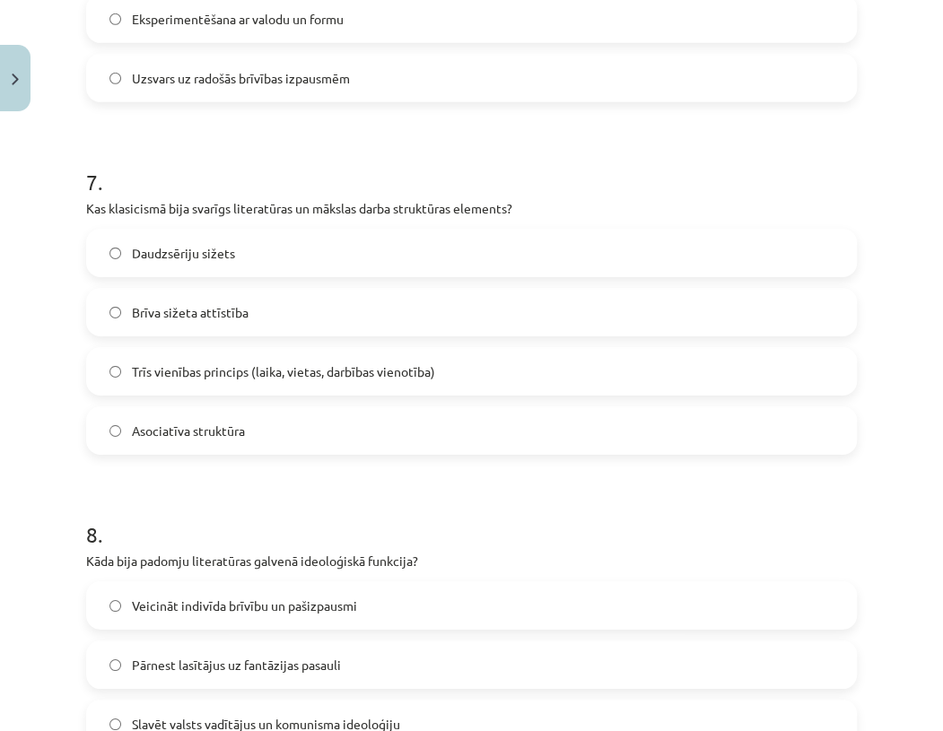
scroll to position [2330, 0]
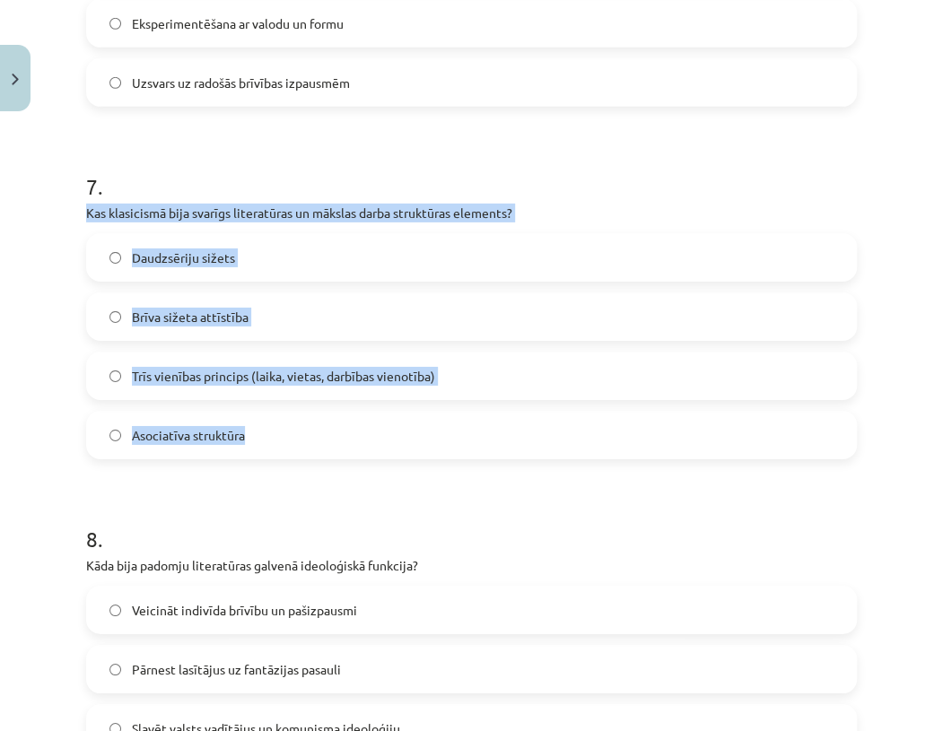
drag, startPoint x: 75, startPoint y: 211, endPoint x: 517, endPoint y: 424, distance: 490.4
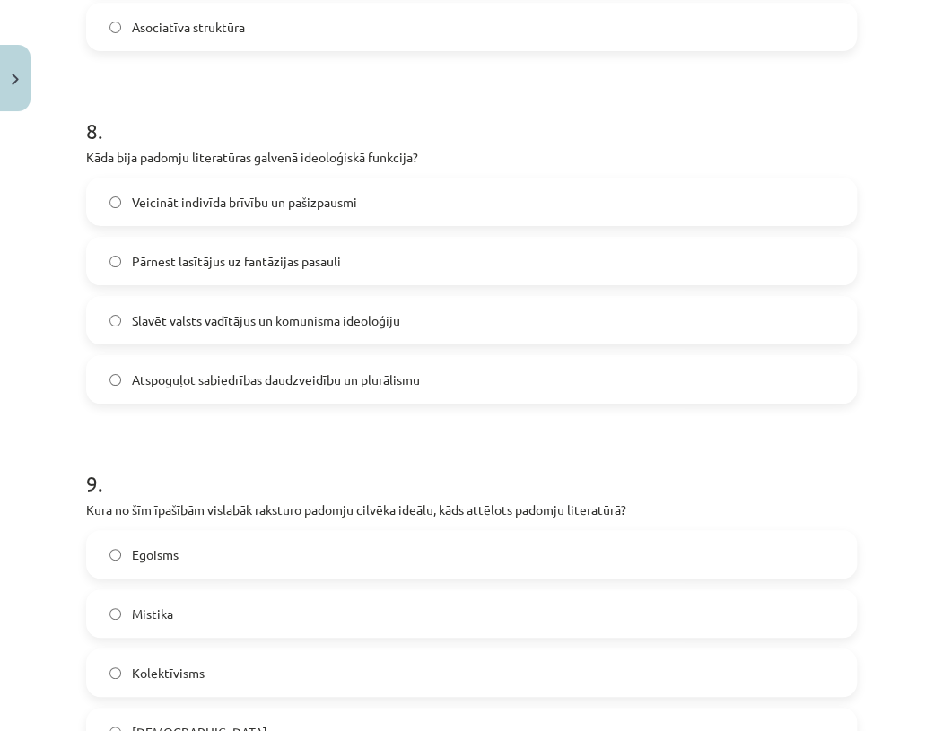
scroll to position [2729, 0]
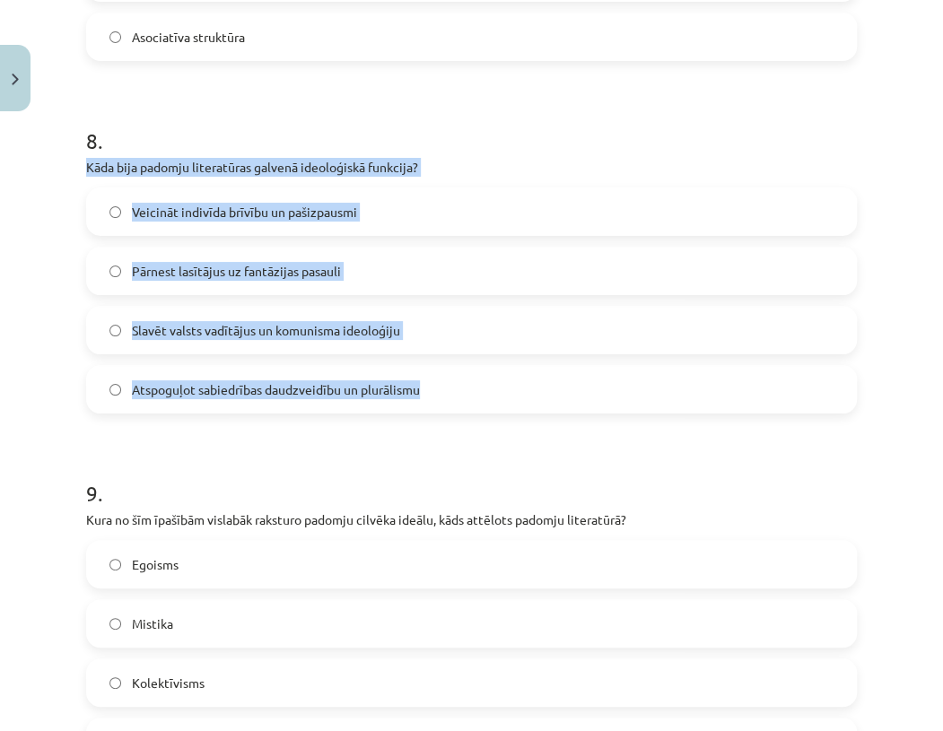
drag, startPoint x: 83, startPoint y: 163, endPoint x: 442, endPoint y: 376, distance: 418.0
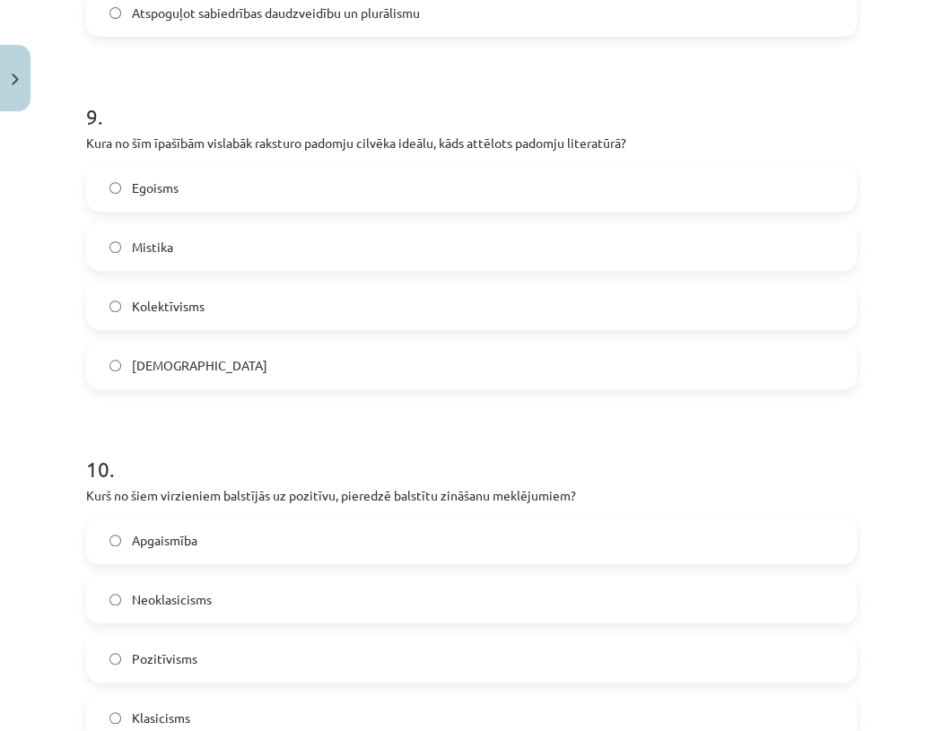
scroll to position [3110, 0]
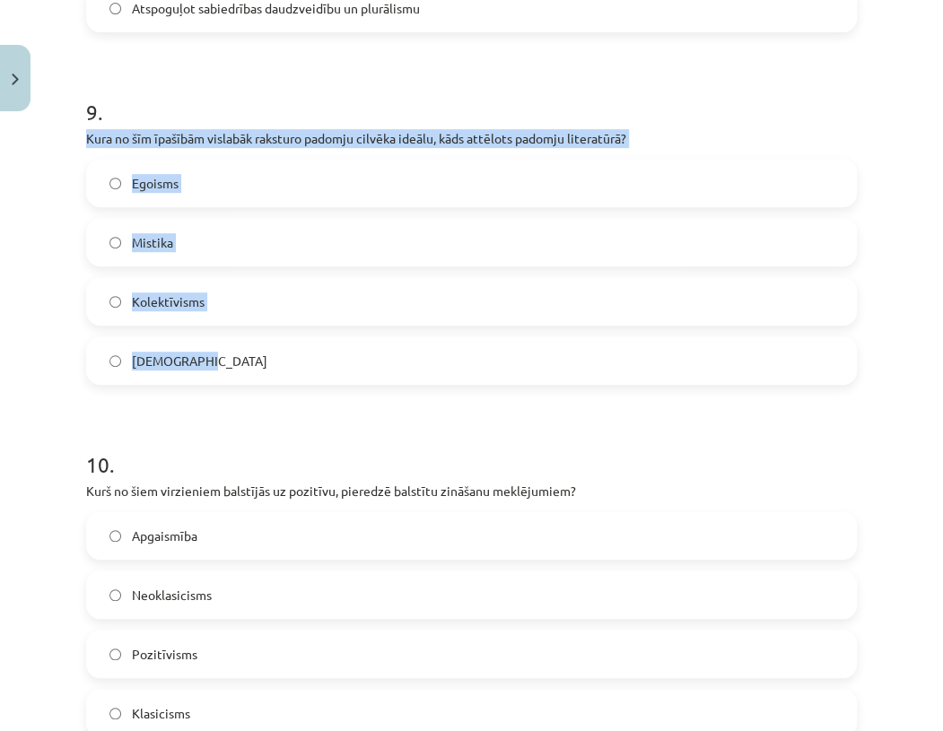
drag, startPoint x: 79, startPoint y: 129, endPoint x: 663, endPoint y: 337, distance: 620.2
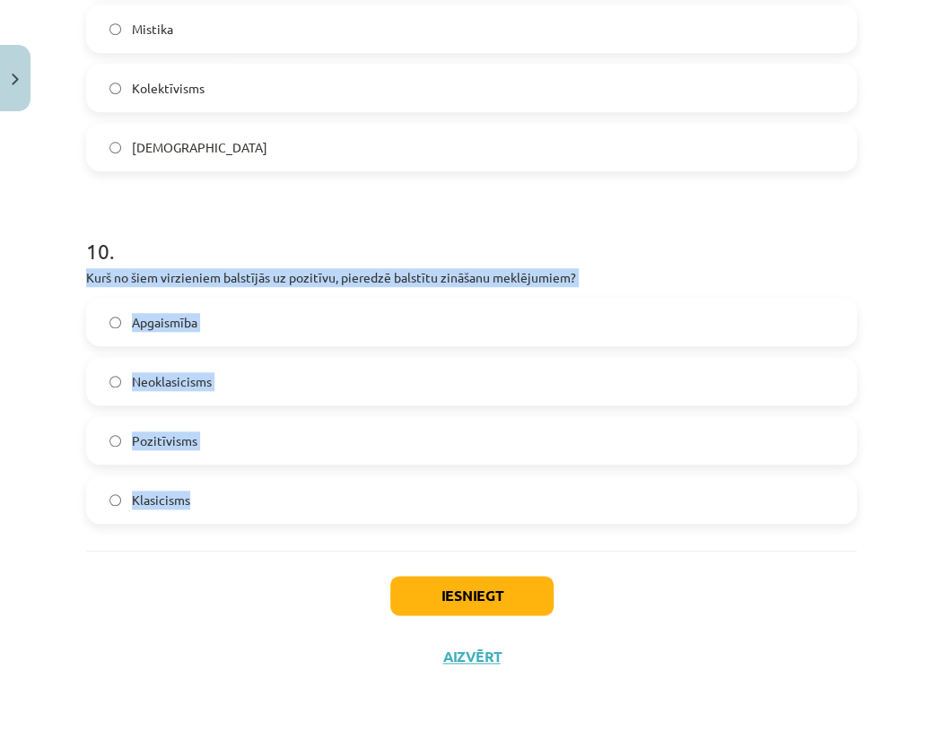
drag, startPoint x: 79, startPoint y: 274, endPoint x: 502, endPoint y: 476, distance: 468.4
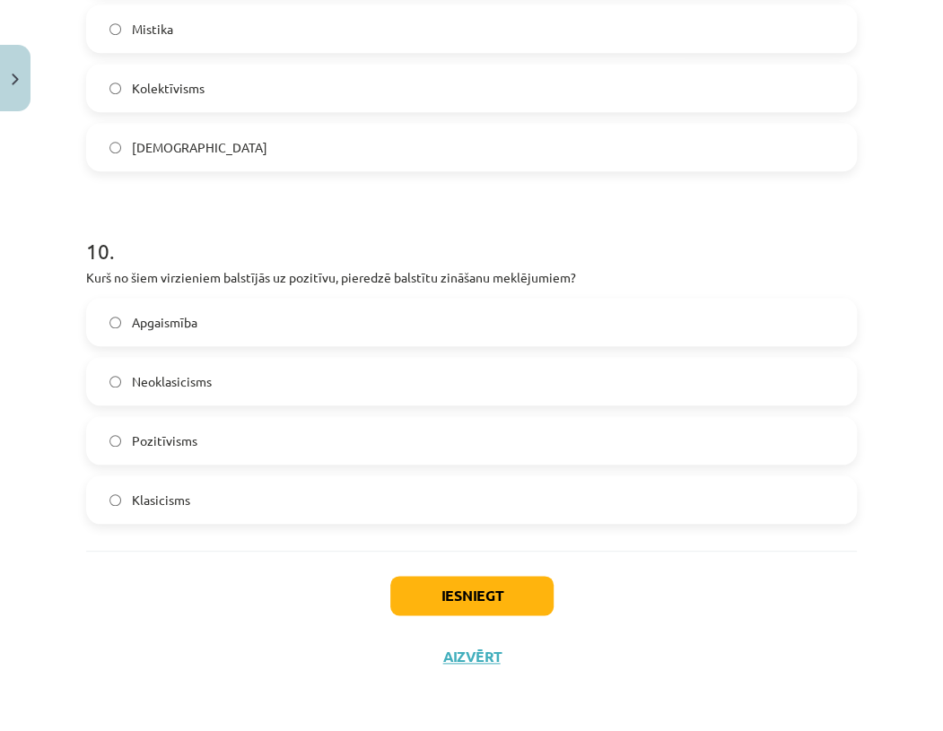
click at [96, 591] on div "Iesniegt Aizvērt" at bounding box center [471, 614] width 771 height 126
click at [450, 598] on button "Iesniegt" at bounding box center [471, 595] width 163 height 39
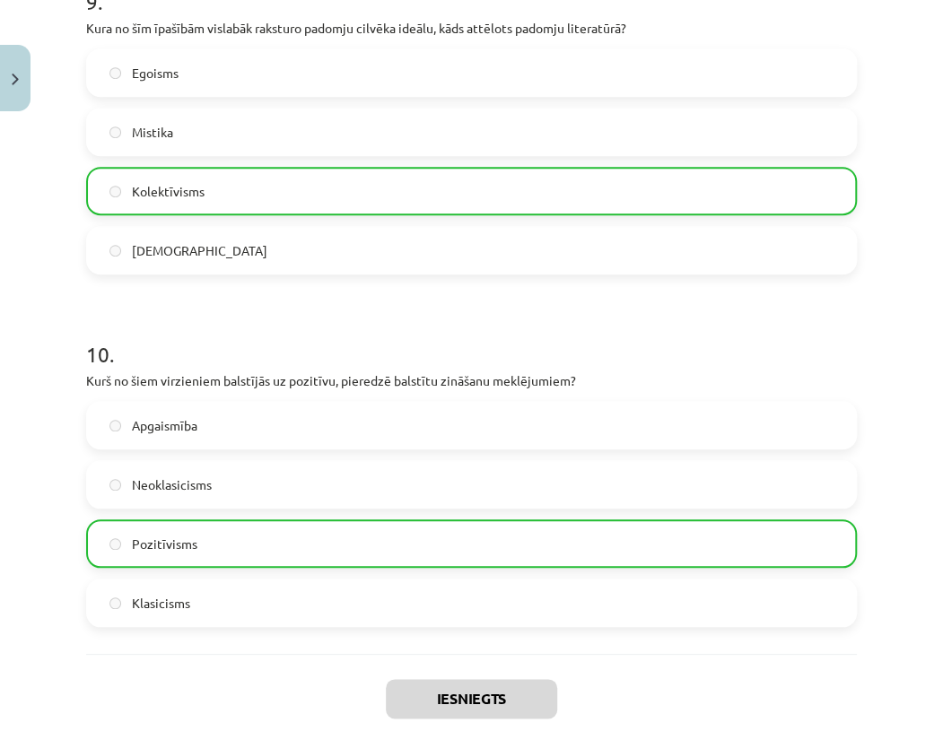
scroll to position [3381, 0]
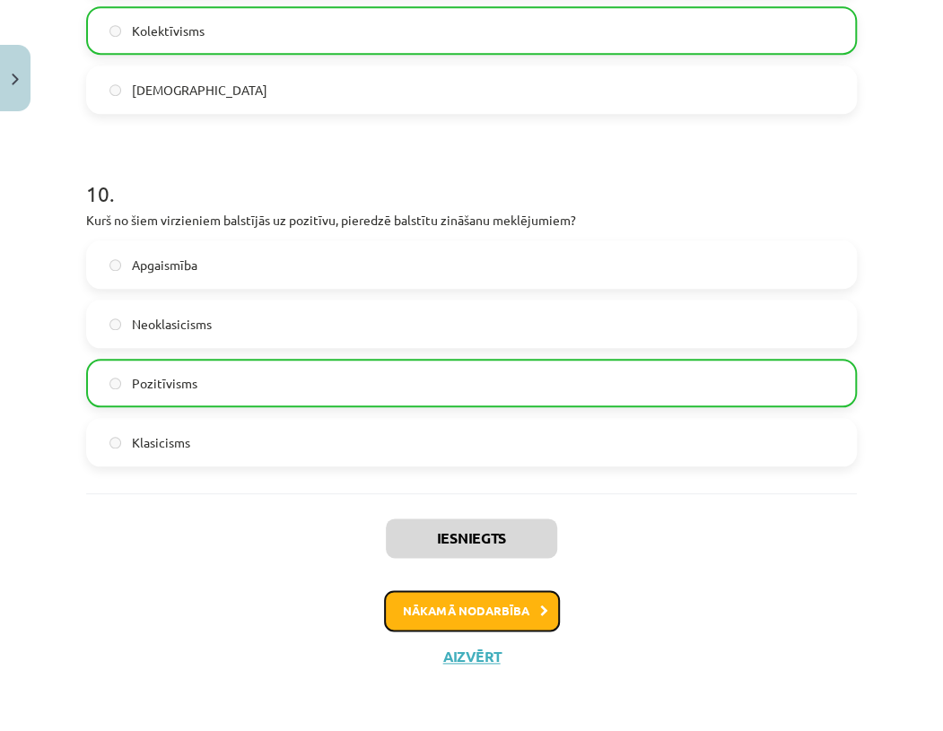
click at [501, 613] on button "Nākamā nodarbība" at bounding box center [472, 610] width 176 height 41
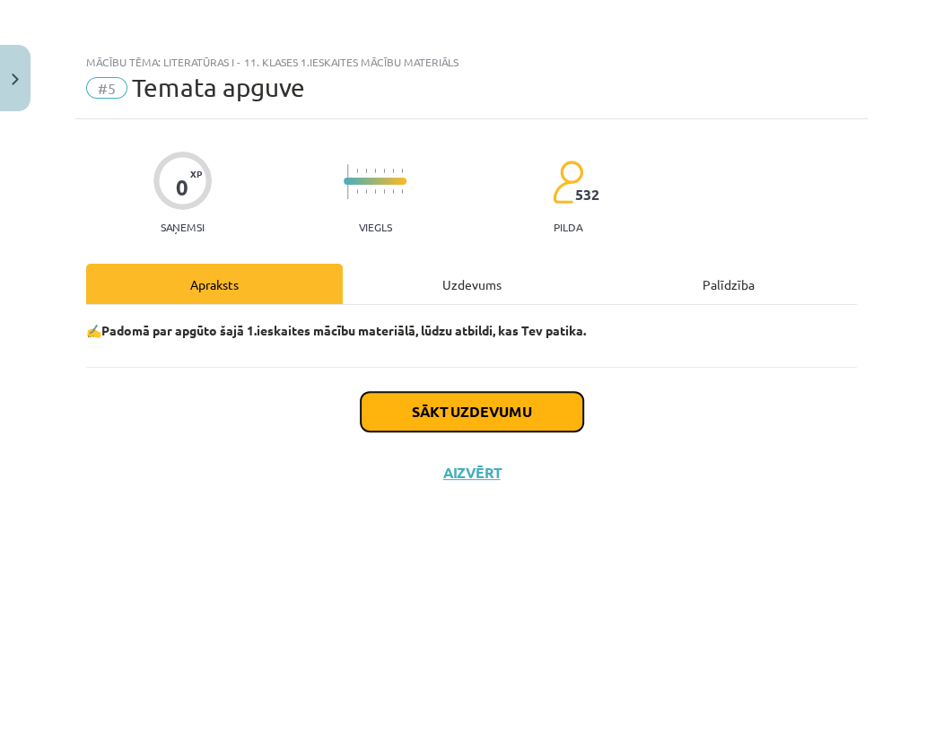
click at [416, 411] on button "Sākt uzdevumu" at bounding box center [472, 411] width 223 height 39
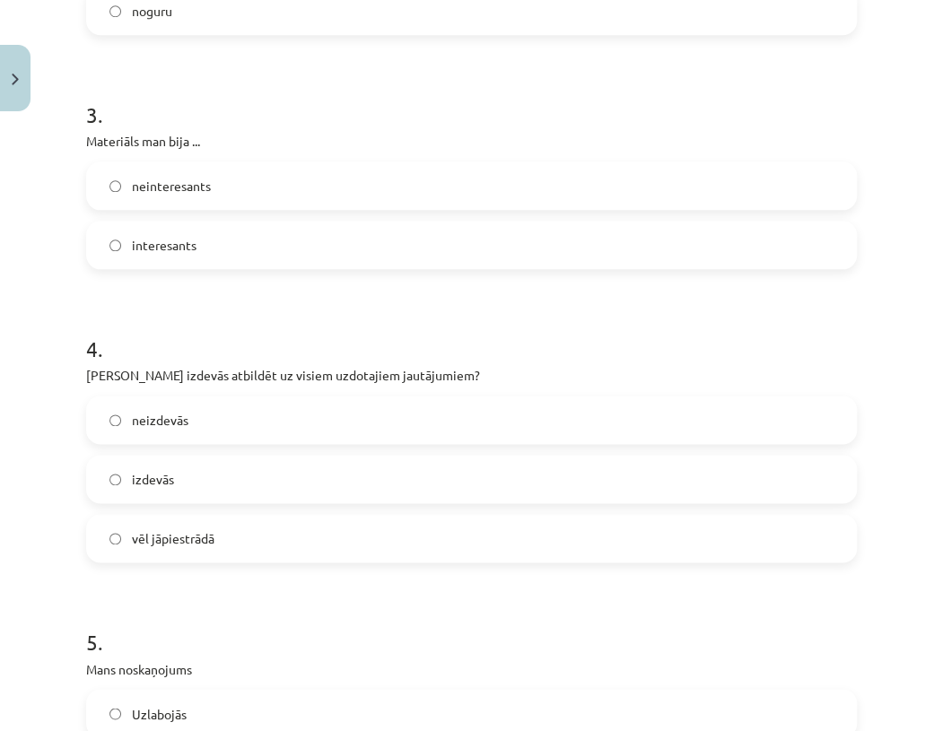
scroll to position [762, 0]
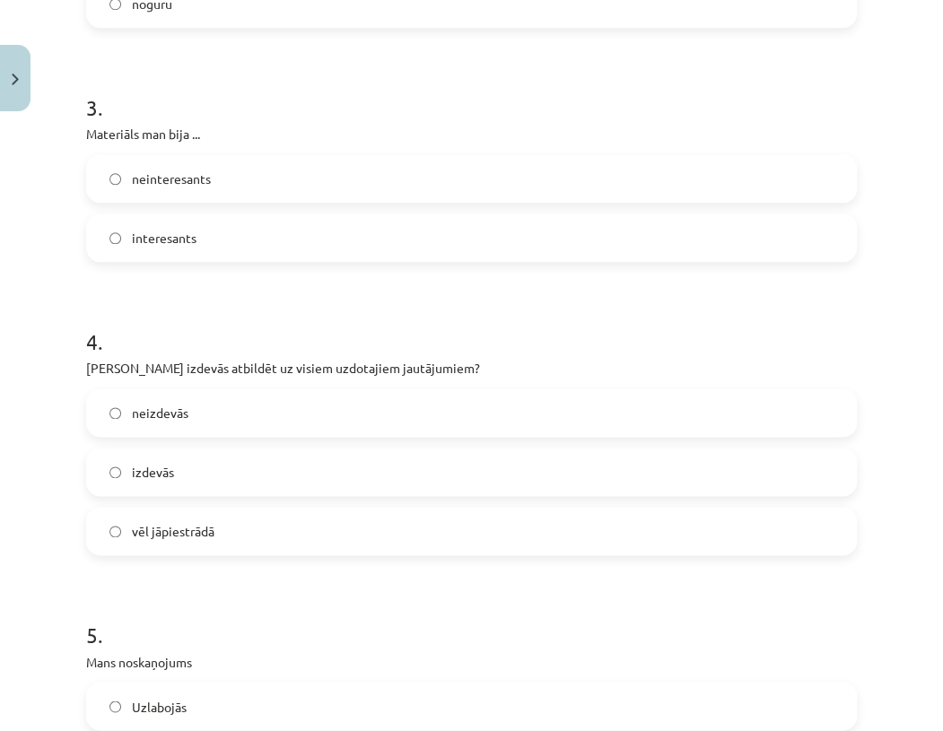
click at [116, 229] on label "interesants" at bounding box center [471, 237] width 767 height 45
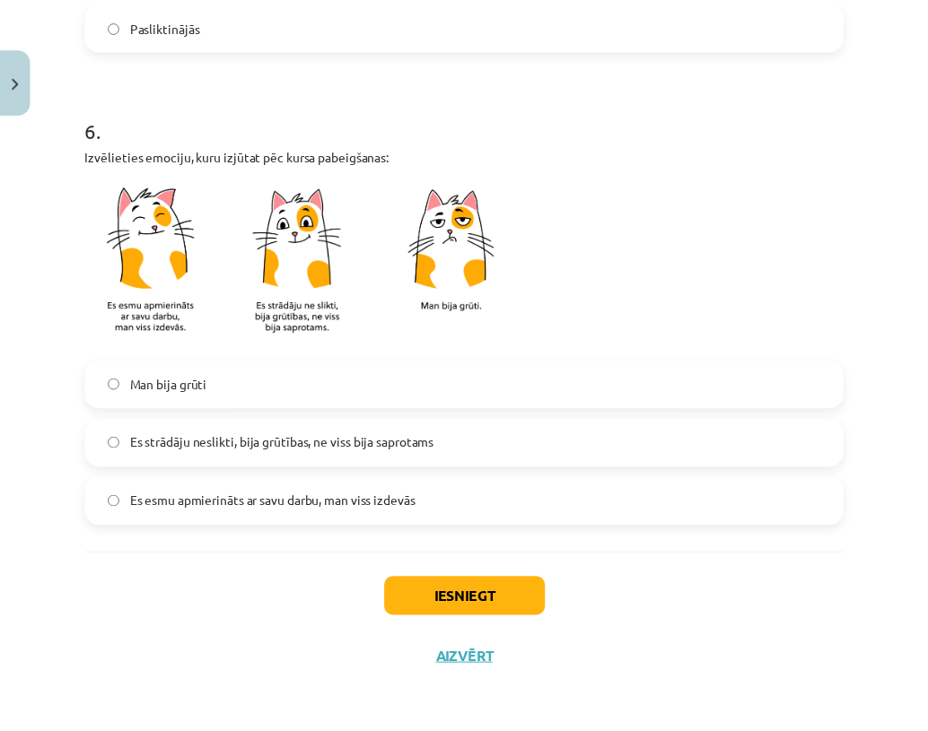
scroll to position [1508, 0]
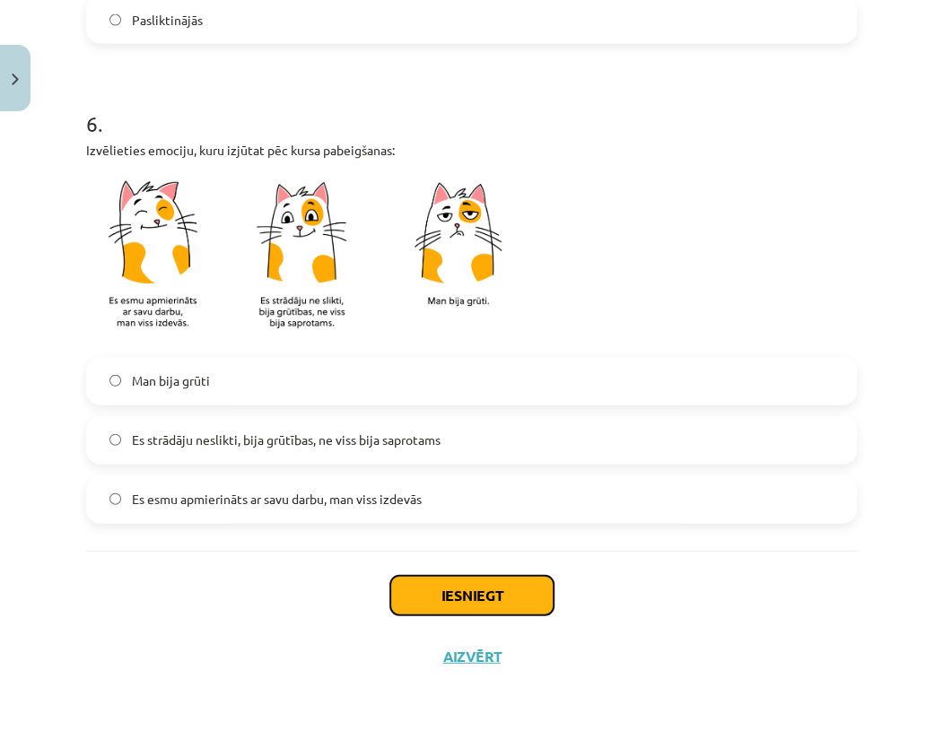
click at [452, 598] on button "Iesniegt" at bounding box center [471, 595] width 163 height 39
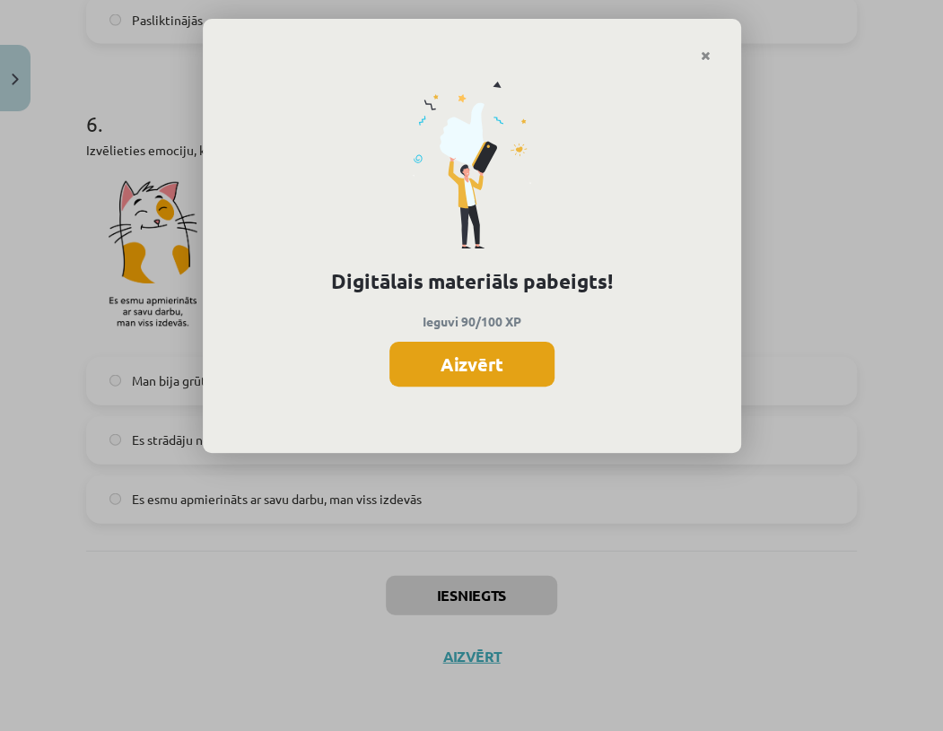
click at [477, 364] on button "Aizvērt" at bounding box center [471, 364] width 165 height 45
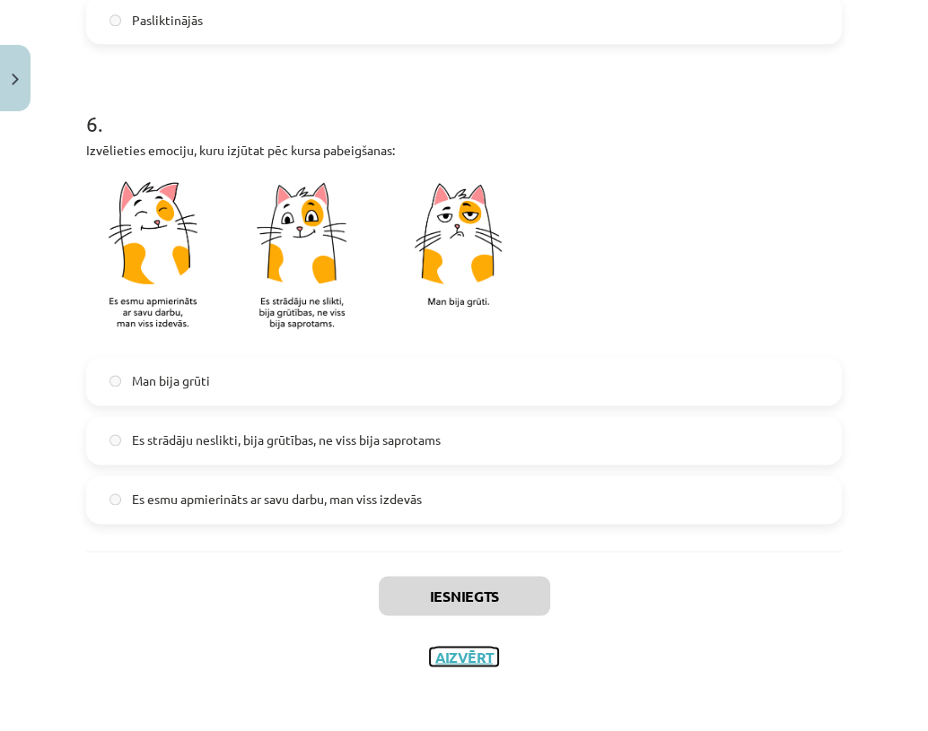
click at [457, 655] on button "Aizvērt" at bounding box center [464, 657] width 68 height 18
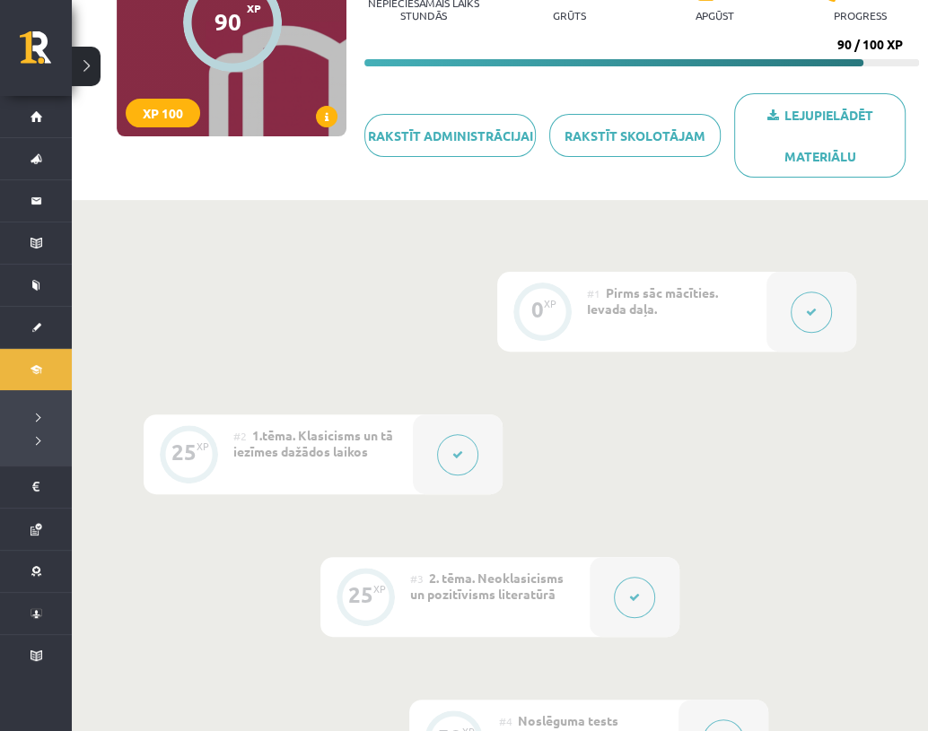
scroll to position [224, 0]
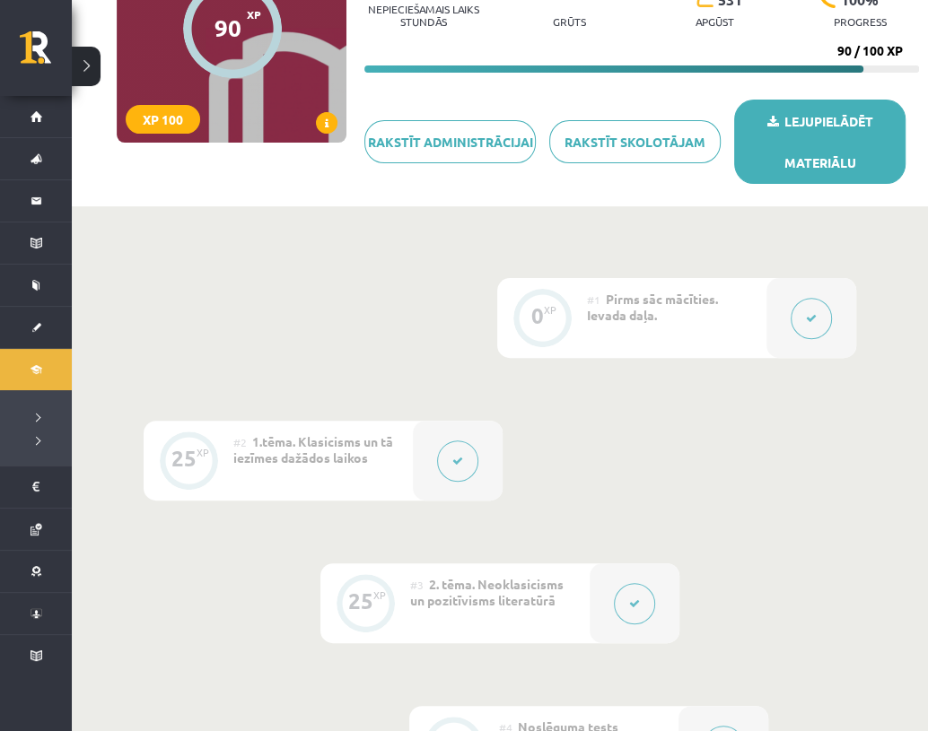
click at [834, 120] on link "Lejupielādēt materiālu" at bounding box center [819, 142] width 171 height 84
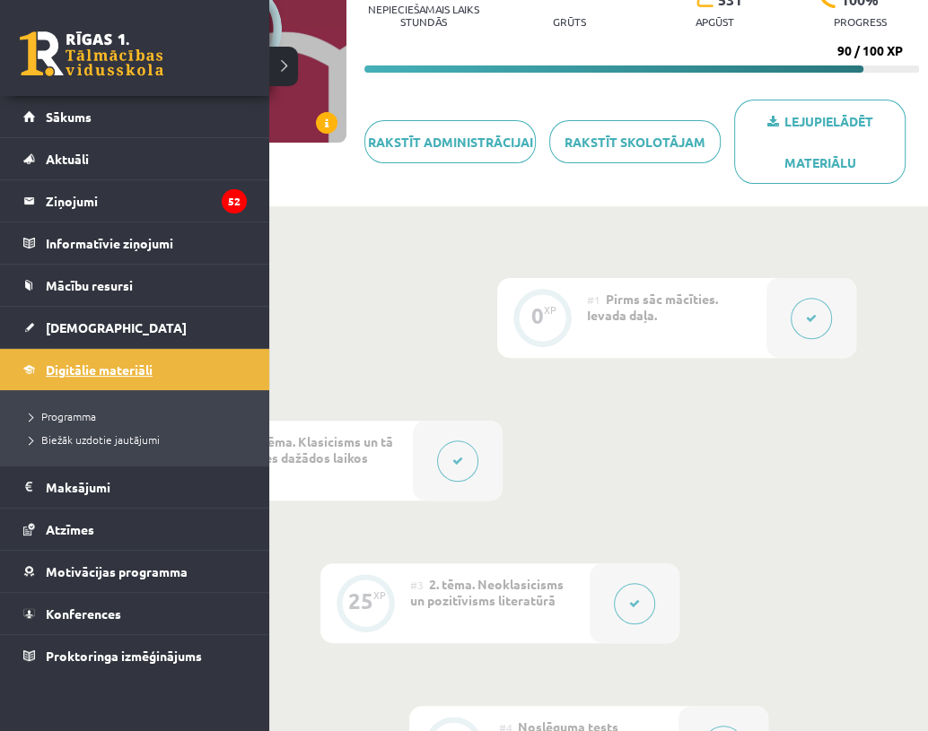
click at [98, 359] on link "Digitālie materiāli" at bounding box center [134, 369] width 223 height 41
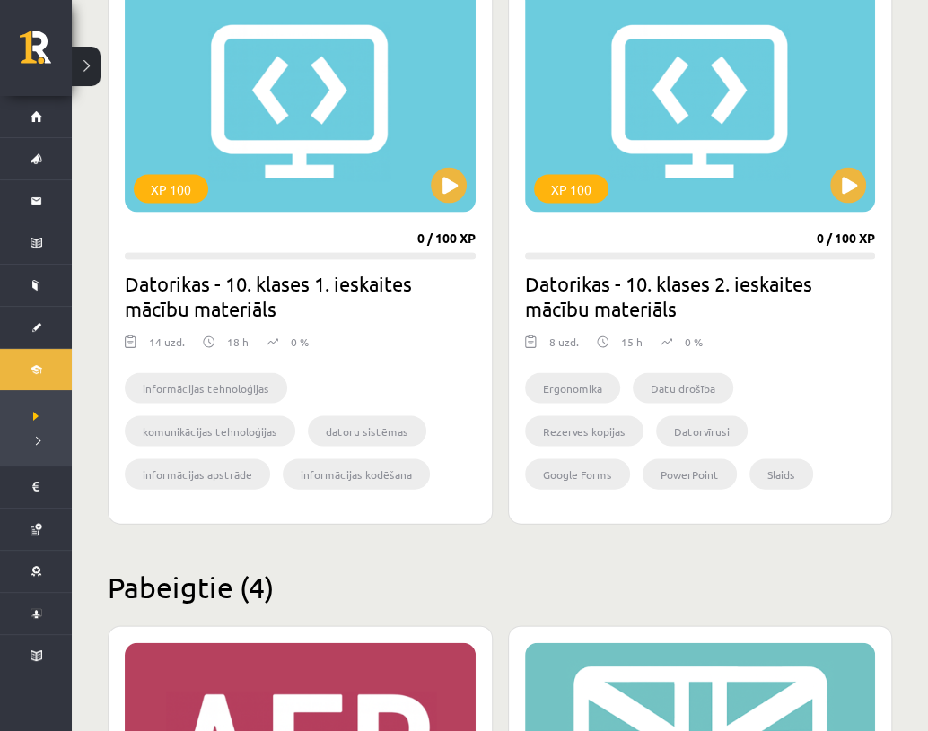
scroll to position [2112, 0]
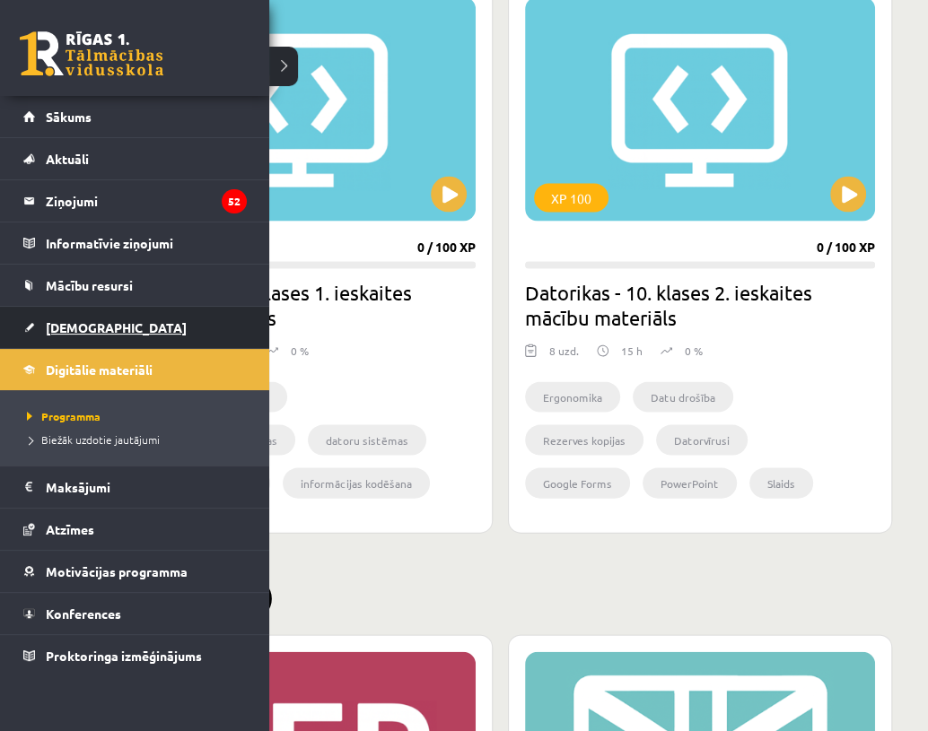
click at [83, 327] on span "[DEMOGRAPHIC_DATA]" at bounding box center [116, 327] width 141 height 16
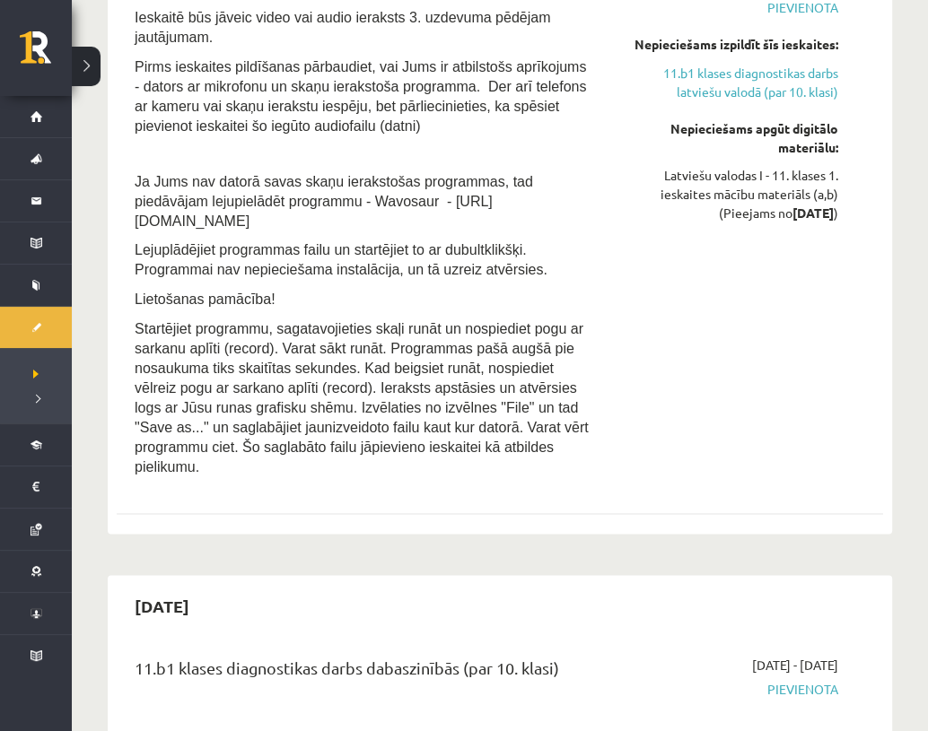
scroll to position [2010, 0]
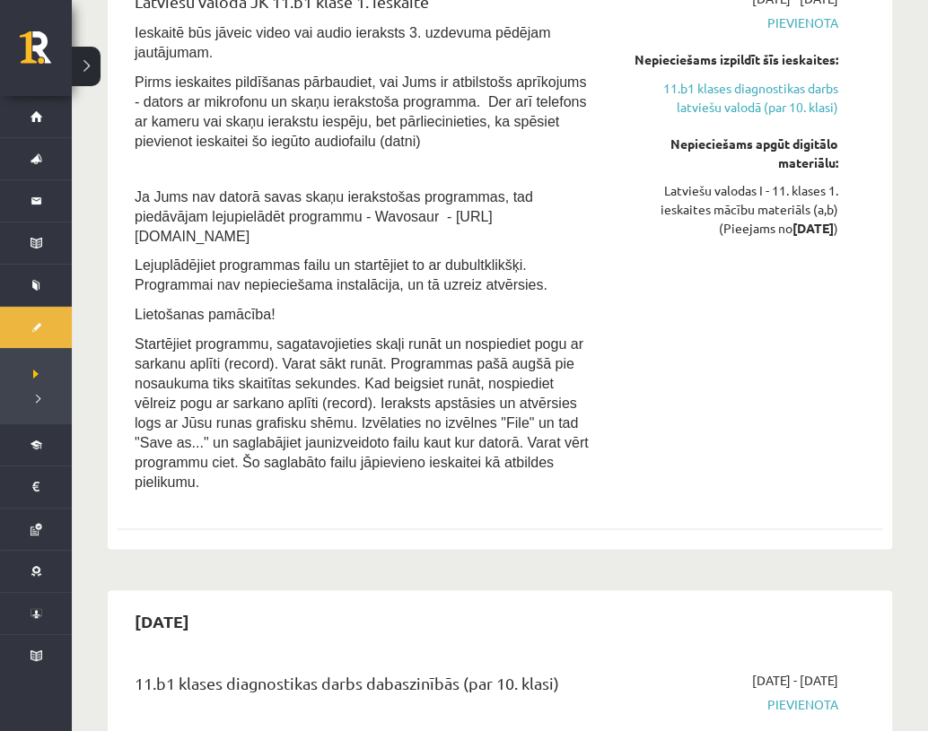
click at [223, 375] on span "Startējiet programmu, sagatavojieties skaļi runāt un nospiediet pogu ar sarkanu…" at bounding box center [362, 412] width 454 height 153
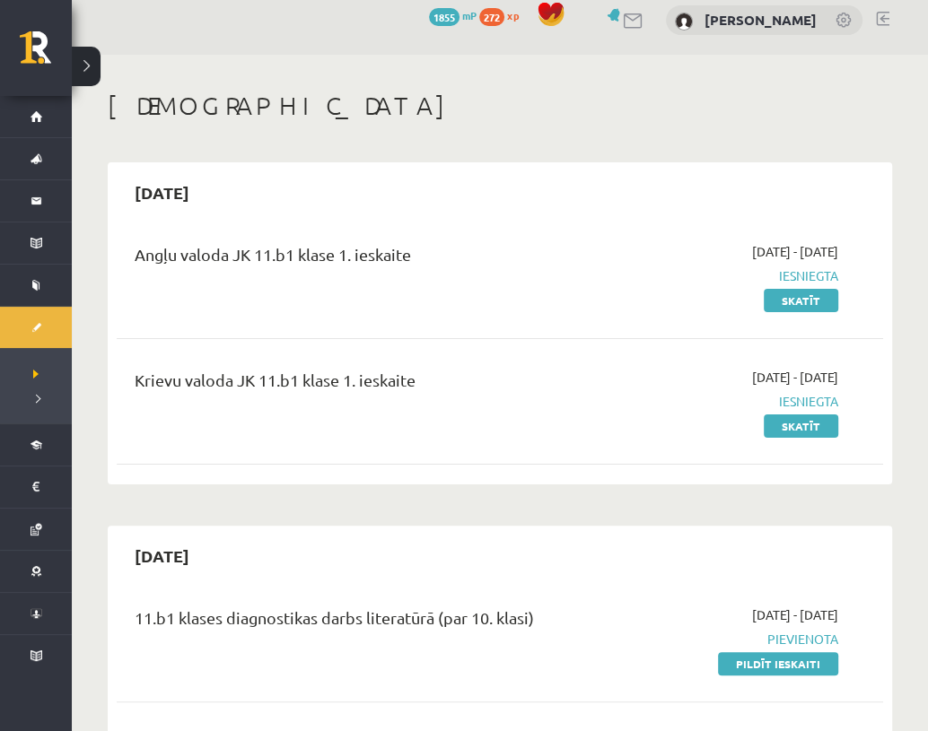
scroll to position [0, 0]
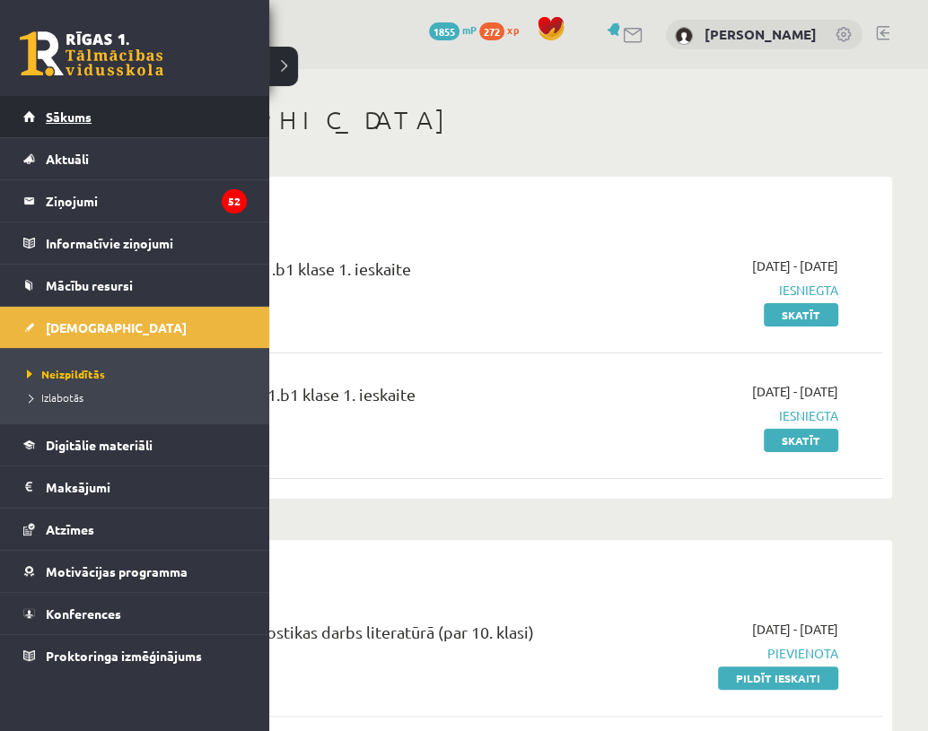
click at [73, 119] on span "Sākums" at bounding box center [69, 117] width 46 height 16
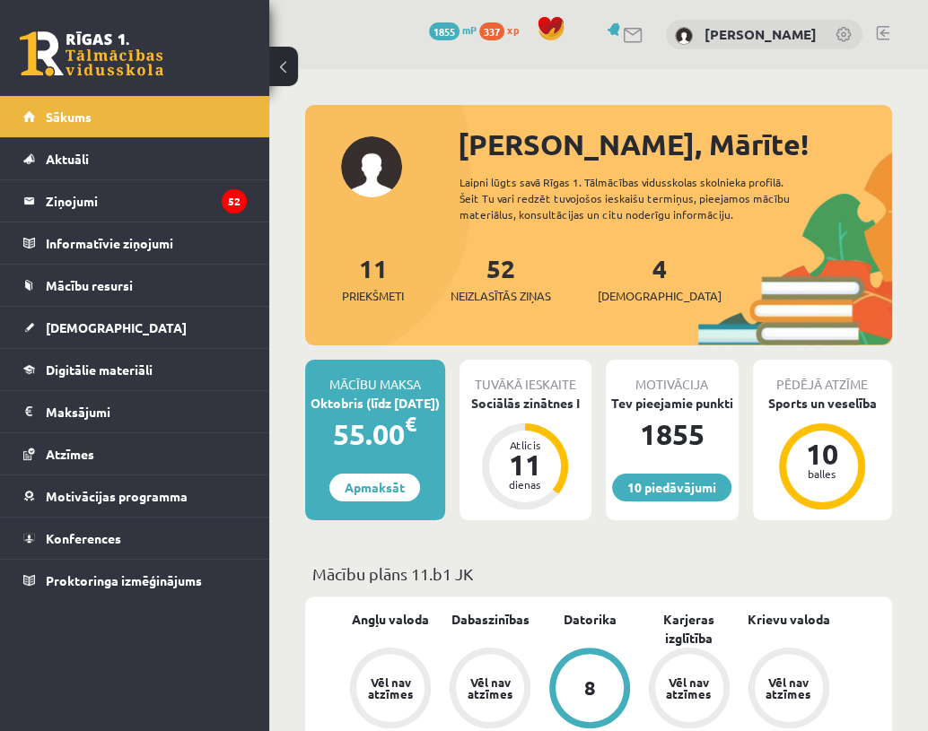
click at [880, 30] on link at bounding box center [882, 33] width 13 height 14
